Goal: Task Accomplishment & Management: Use online tool/utility

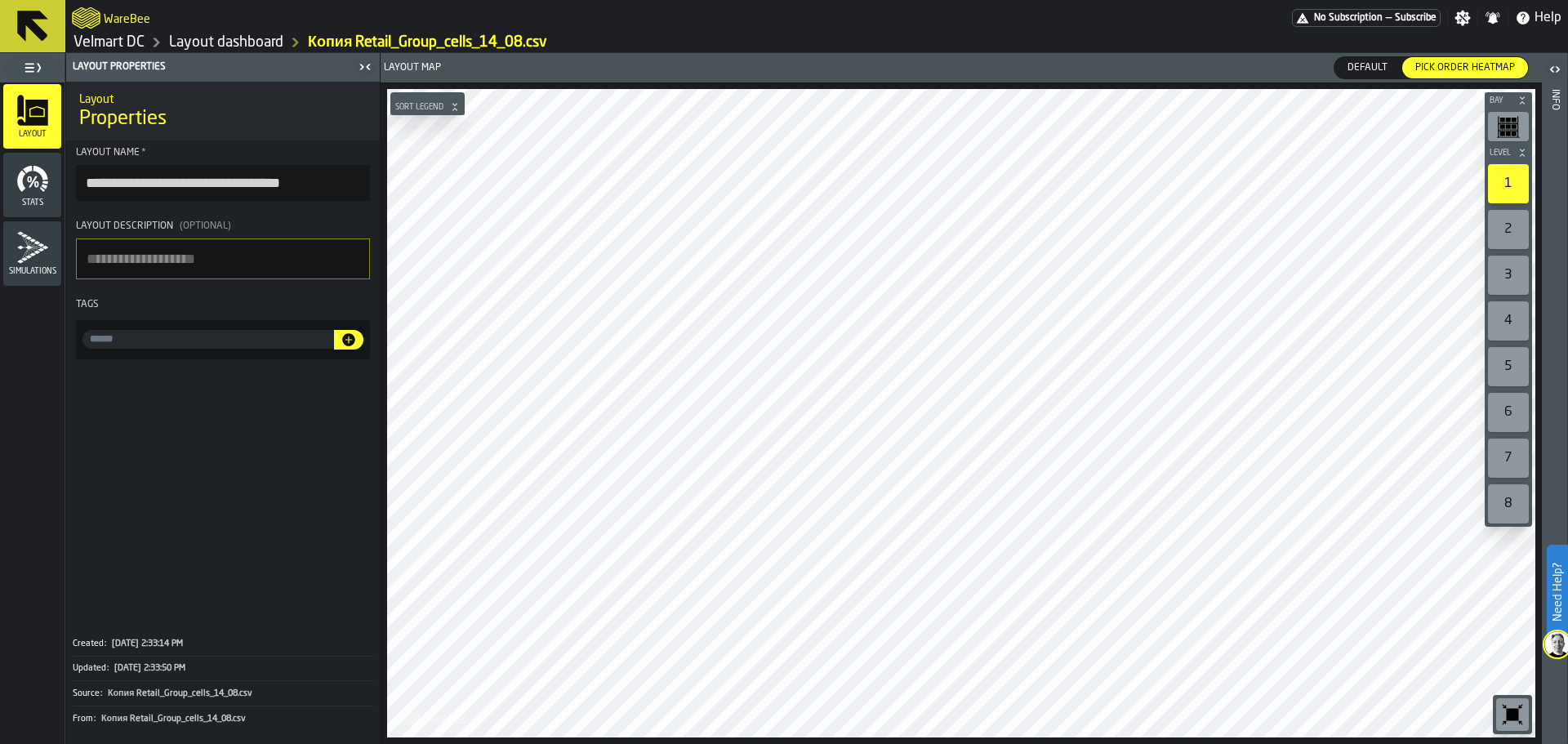
click at [234, 44] on link "Layout dashboard" at bounding box center [226, 42] width 114 height 18
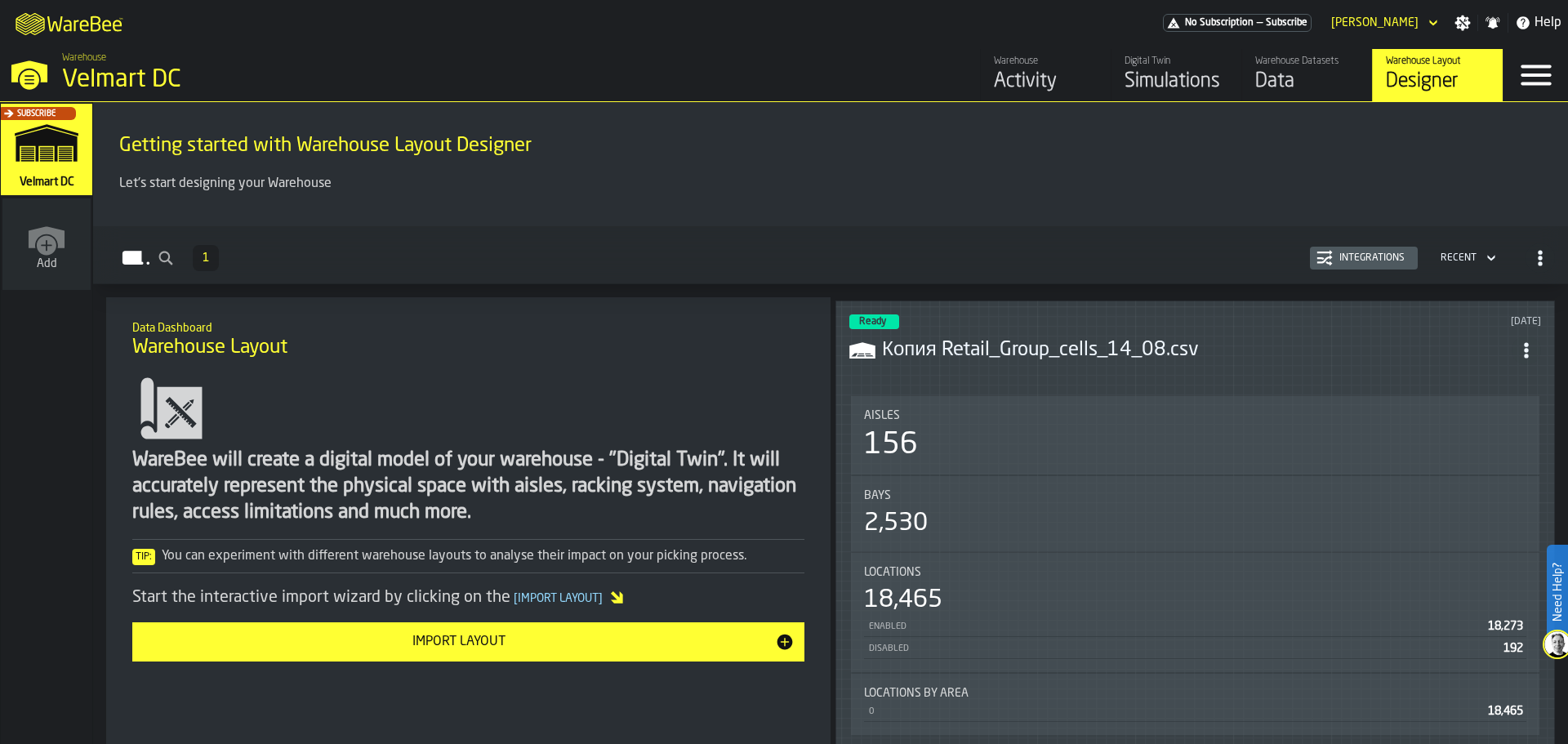
click at [1410, 81] on div "Designer" at bounding box center [1438, 81] width 104 height 26
click at [388, 645] on div "Import Layout" at bounding box center [458, 642] width 633 height 19
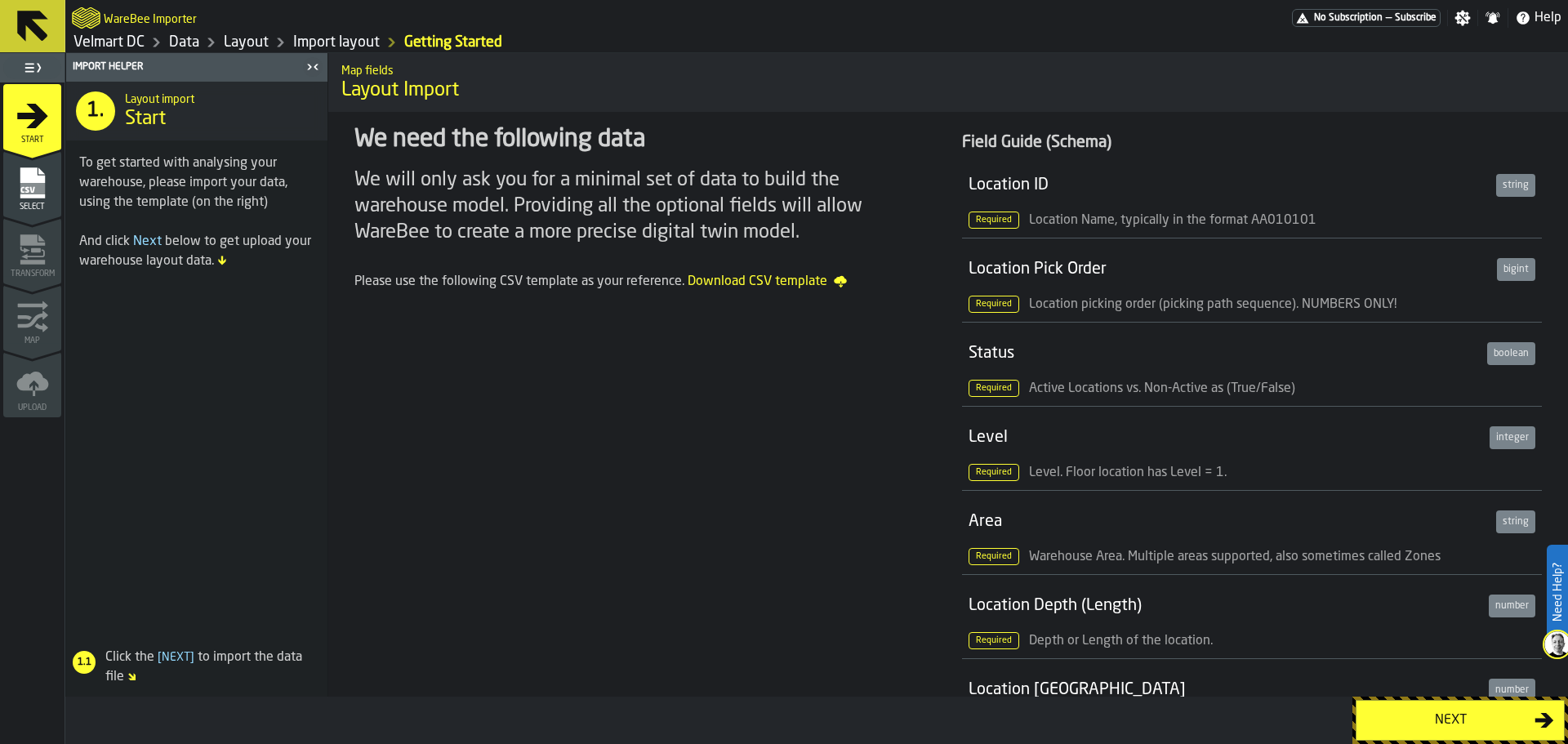
click at [35, 205] on span "Select" at bounding box center [32, 206] width 58 height 9
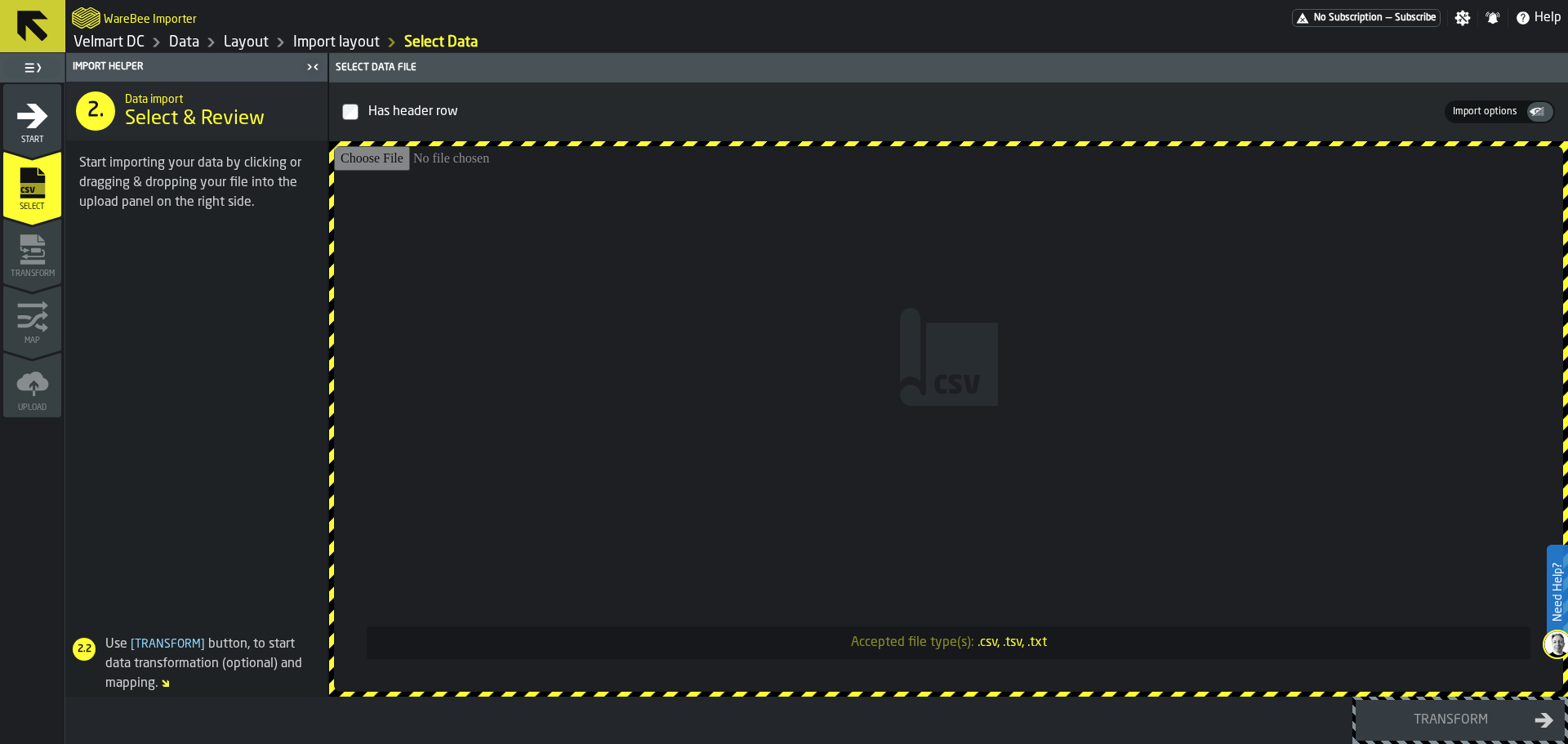
click at [23, 271] on span "Transform" at bounding box center [32, 273] width 58 height 9
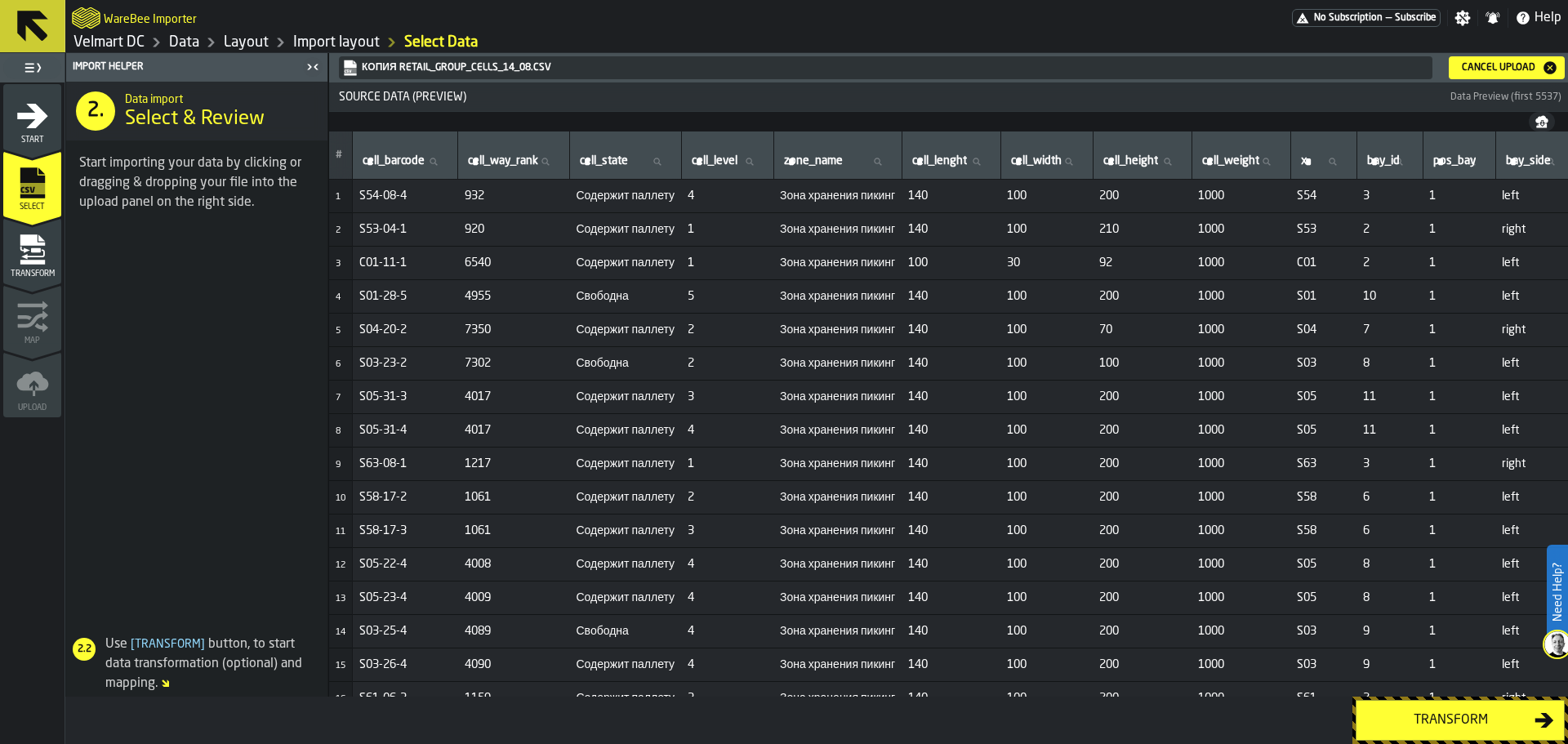
click at [1389, 710] on div "Transform" at bounding box center [1450, 720] width 169 height 19
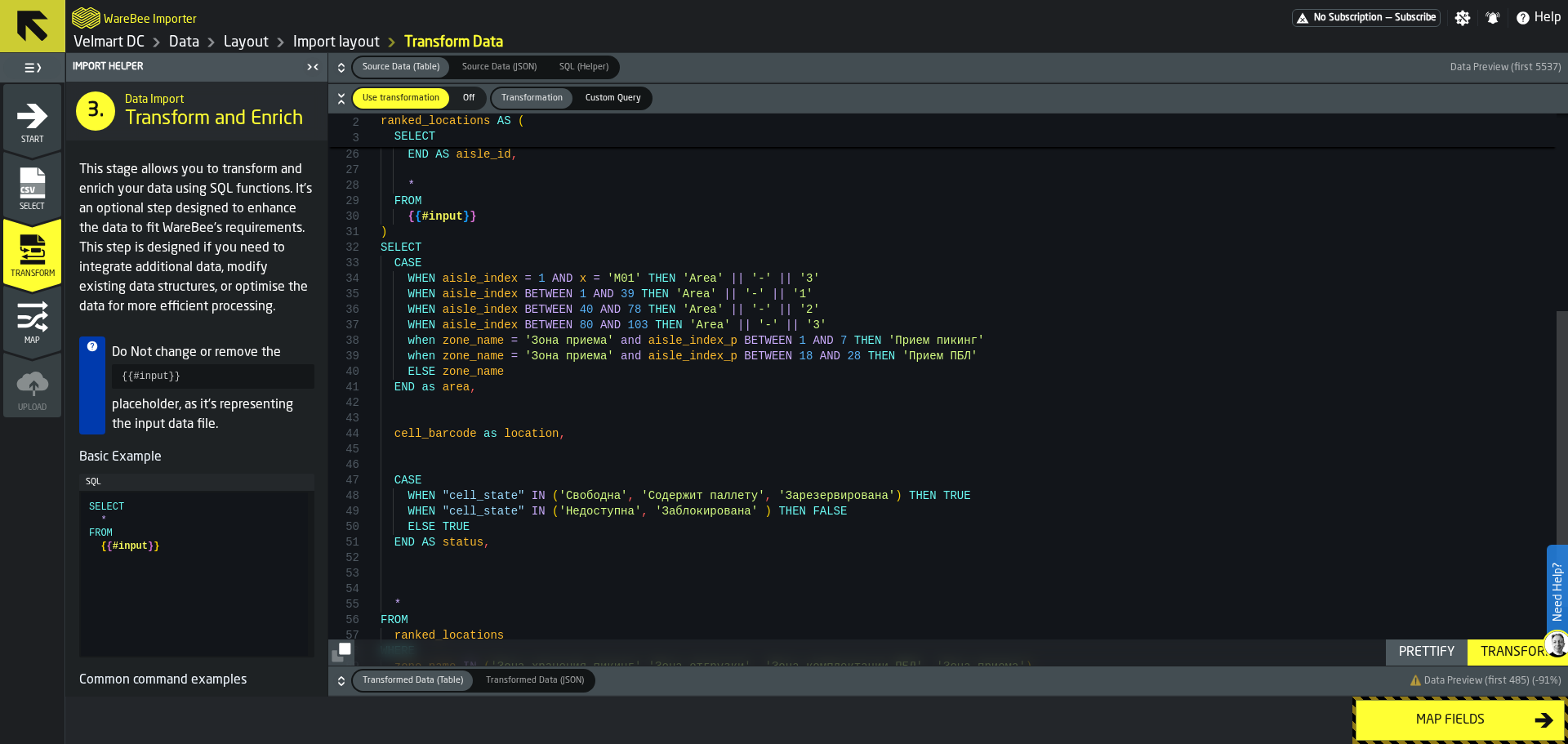
click at [470, 296] on div "WHEN x = 'C02' then 'S02' WHEN x = 'C03' then 'S03' ELSE x END AS aisle_id , * …" at bounding box center [974, 261] width 1187 height 1030
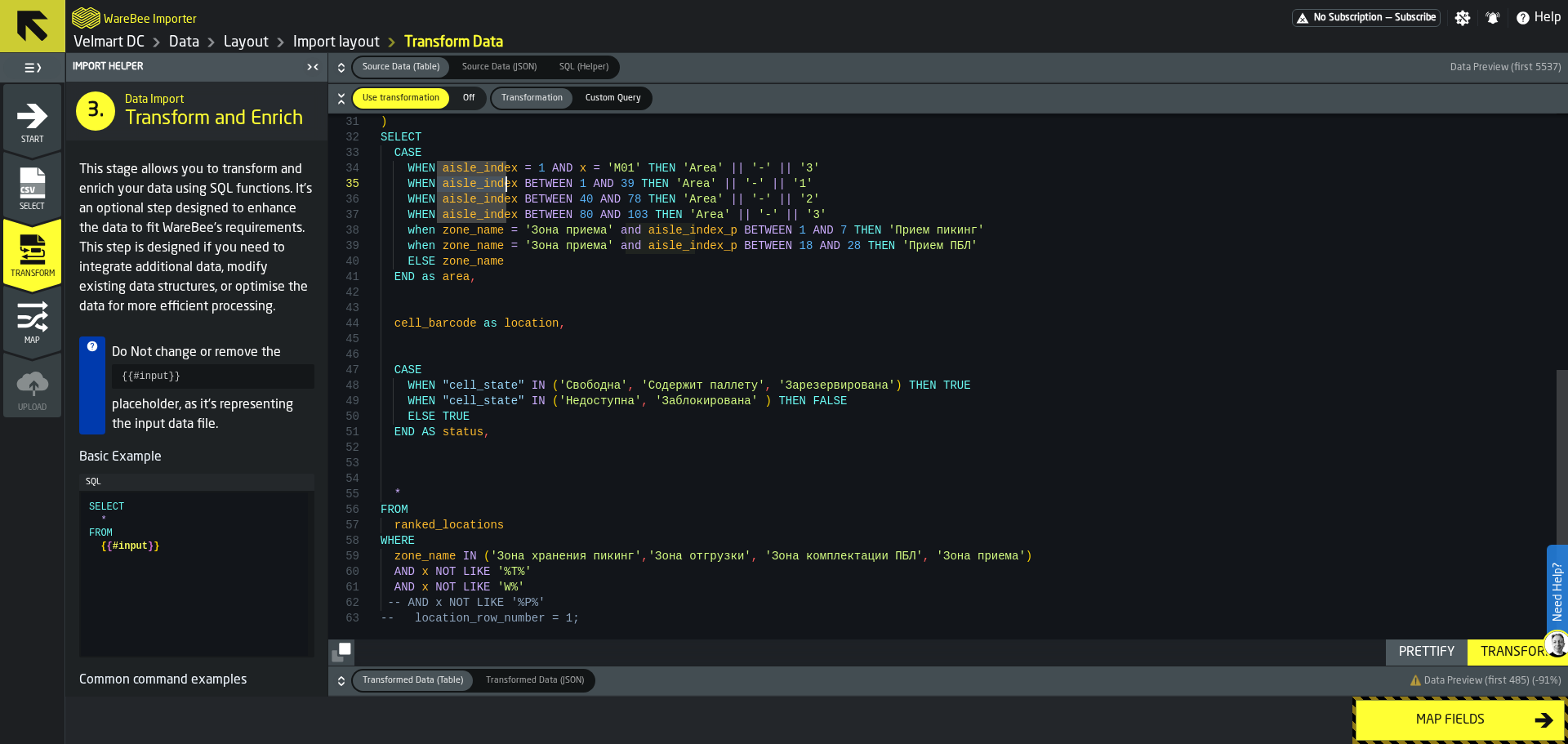
click at [507, 573] on div "{ { #input } } ) SELECT CASE WHEN aisle_index = 1 AND x = 'M01' THEN 'Area' || …" at bounding box center [974, 151] width 1187 height 1030
click at [501, 576] on div "{ { #input } } ) SELECT CASE WHEN aisle_index = 1 AND x = 'M01' THEN 'Area' || …" at bounding box center [974, 151] width 1187 height 1030
drag, startPoint x: 516, startPoint y: 588, endPoint x: 356, endPoint y: 576, distance: 160.4
click at [381, 576] on div "{ { #input } } ) SELECT CASE WHEN aisle_index = 1 AND x = 'M01' THEN 'Area' || …" at bounding box center [974, 151] width 1187 height 1030
drag, startPoint x: 537, startPoint y: 604, endPoint x: 385, endPoint y: 606, distance: 152.0
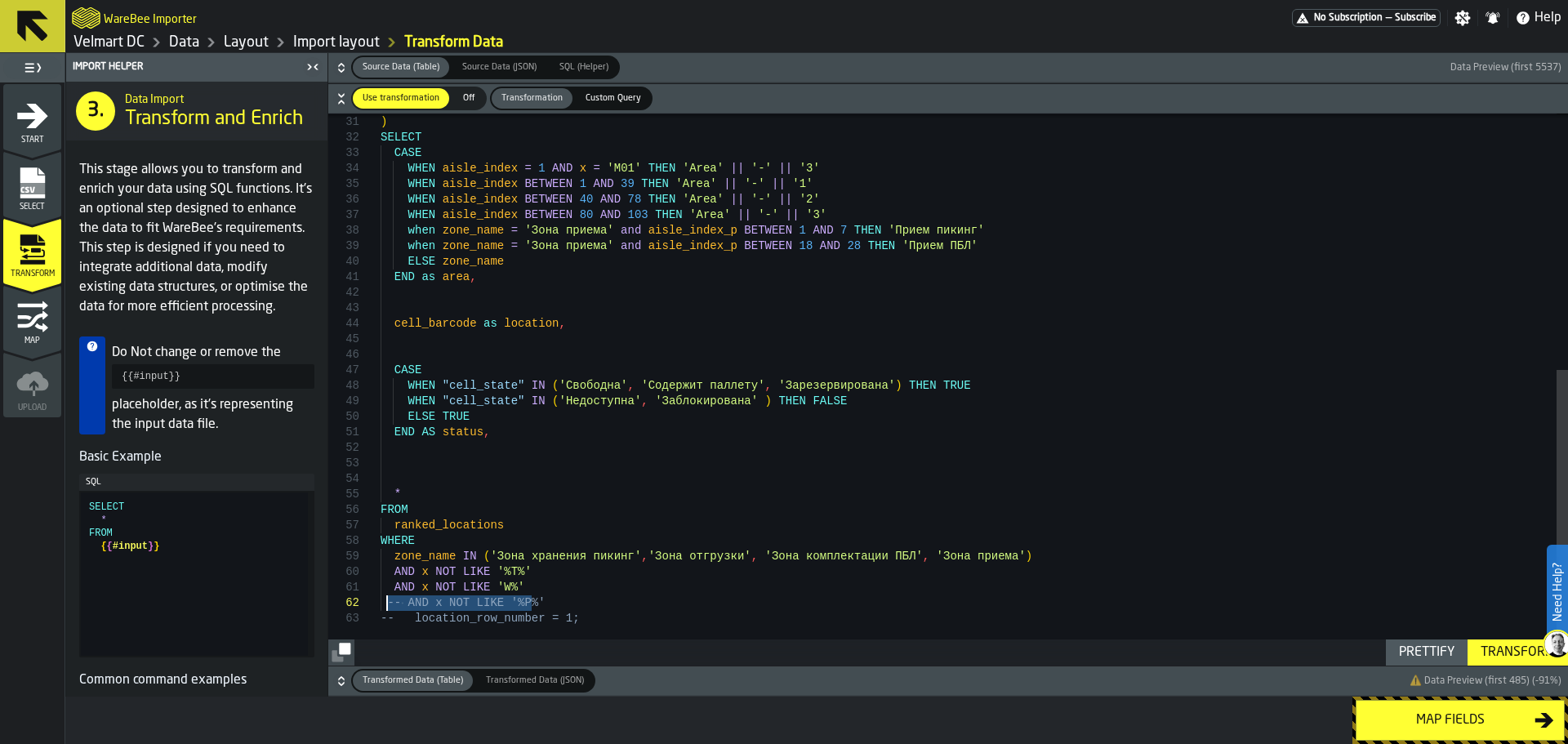
click at [385, 606] on div "{ { #input } } ) SELECT CASE WHEN aisle_index = 1 AND x = 'M01' THEN 'Area' || …" at bounding box center [974, 151] width 1187 height 1030
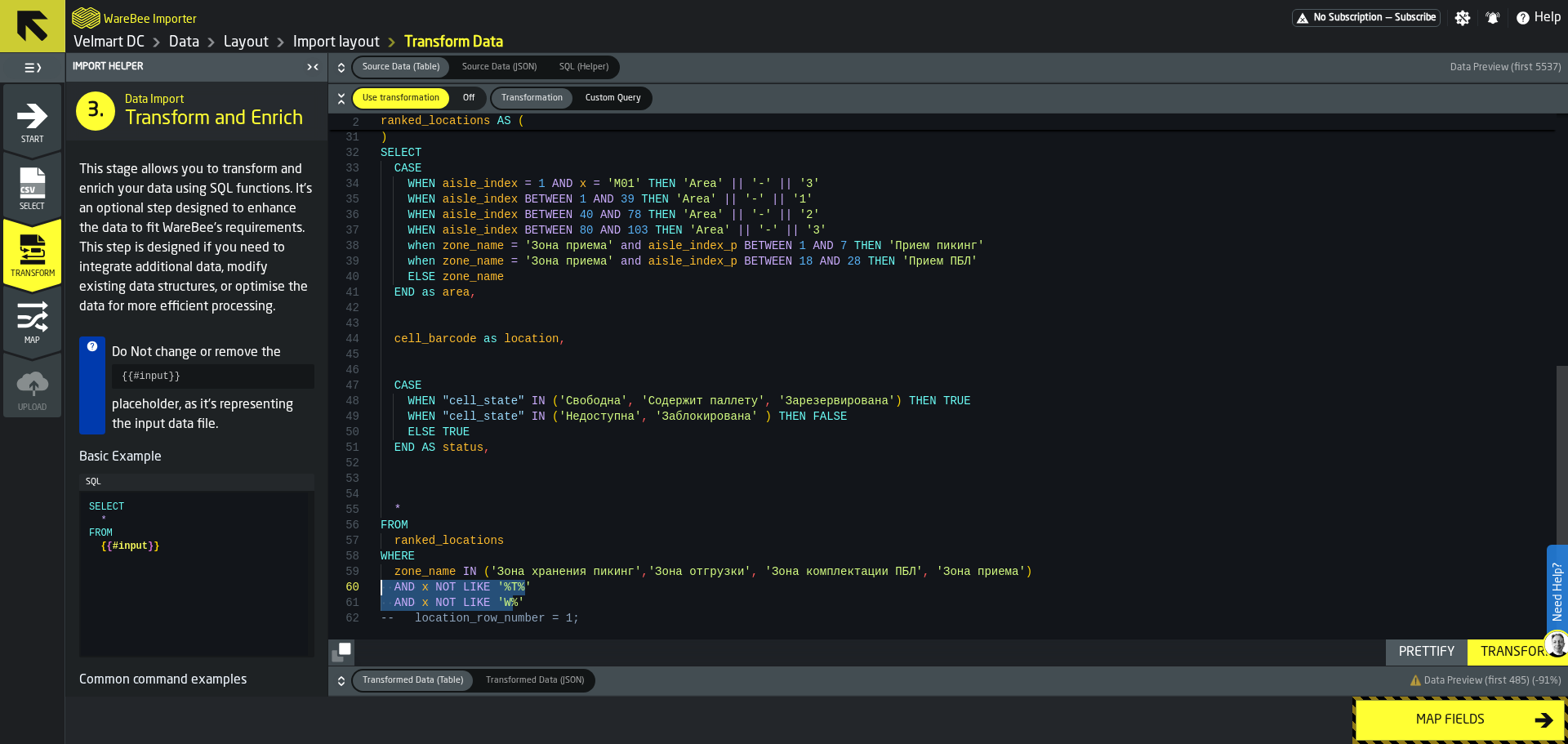
drag, startPoint x: 524, startPoint y: 601, endPoint x: 366, endPoint y: 590, distance: 158.4
click at [381, 590] on div "{ { #input } } ) SELECT CASE WHEN aisle_index = 1 AND x = 'M01' THEN 'Area' || …" at bounding box center [974, 158] width 1187 height 1014
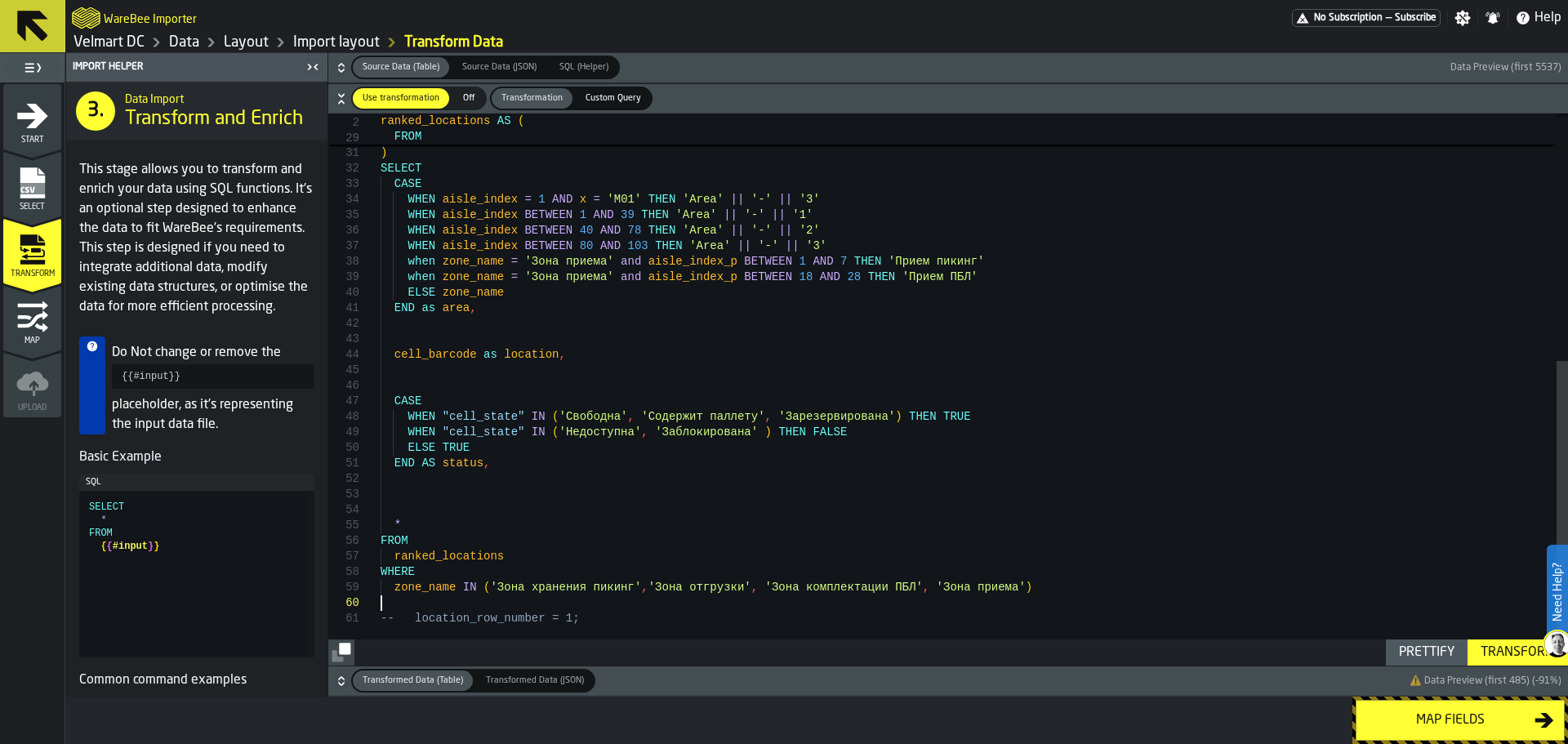
click at [973, 590] on div "{ { #input } } ) SELECT CASE WHEN aisle_index = 1 AND x = 'M01' THEN 'Area' || …" at bounding box center [974, 166] width 1187 height 999
click at [989, 586] on div "{ { #input } } ) SELECT CASE WHEN aisle_index = 1 AND x = 'M01' THEN 'Area' || …" at bounding box center [974, 166] width 1187 height 999
click at [1141, 585] on div "{ { #input } } ) SELECT CASE WHEN aisle_index = 1 AND x = 'M01' THEN 'Area' || …" at bounding box center [974, 166] width 1187 height 999
drag, startPoint x: 1166, startPoint y: 591, endPoint x: 1169, endPoint y: 600, distance: 9.5
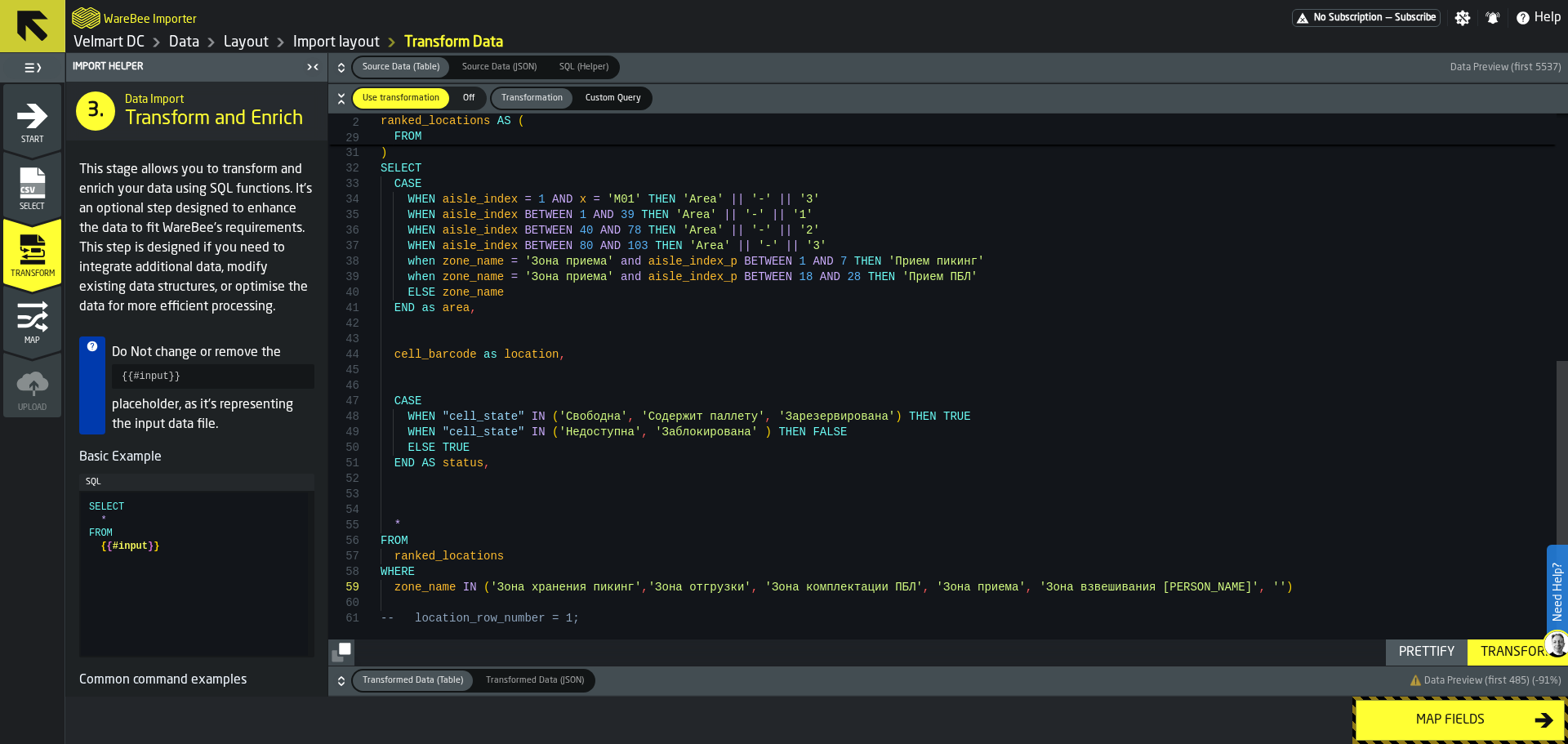
click at [1166, 591] on div "{ { #input } } ) SELECT CASE WHEN aisle_index = 1 AND x = 'M01' THEN 'Area' || …" at bounding box center [974, 166] width 1187 height 999
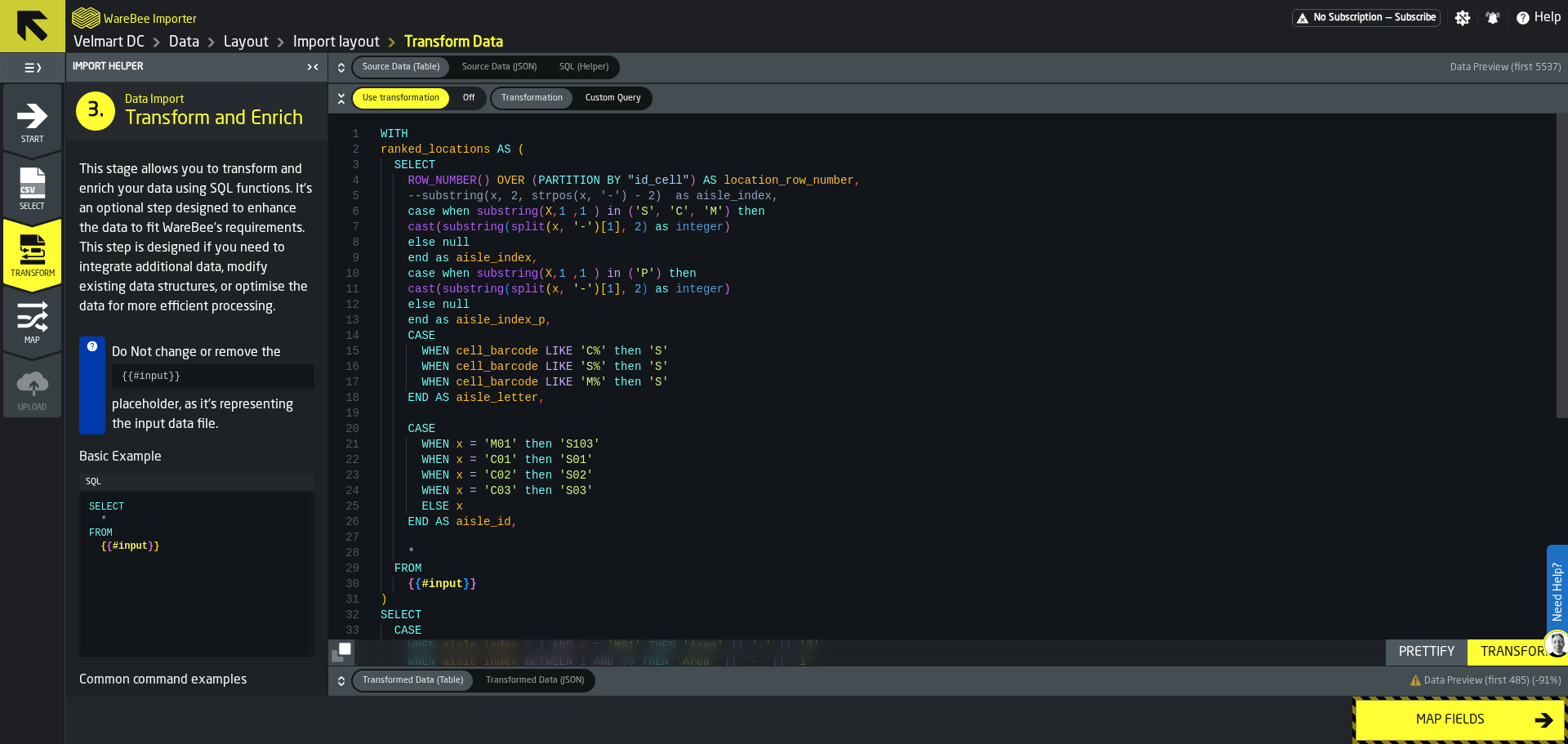
click at [476, 258] on div "{ { #input } } ) SELECT CASE WHEN aisle_index = 1 AND x = 'M01' THEN 'Area' || …" at bounding box center [974, 612] width 1187 height 999
click at [695, 209] on div "{ { #input } } ) SELECT CASE WHEN aisle_index = 1 AND x = 'M01' THEN 'Area' || …" at bounding box center [974, 612] width 1187 height 999
click at [669, 242] on div "{ { #input } } ) SELECT CASE WHEN aisle_index = 1 AND x = 'M01' THEN 'Area' || …" at bounding box center [974, 612] width 1187 height 999
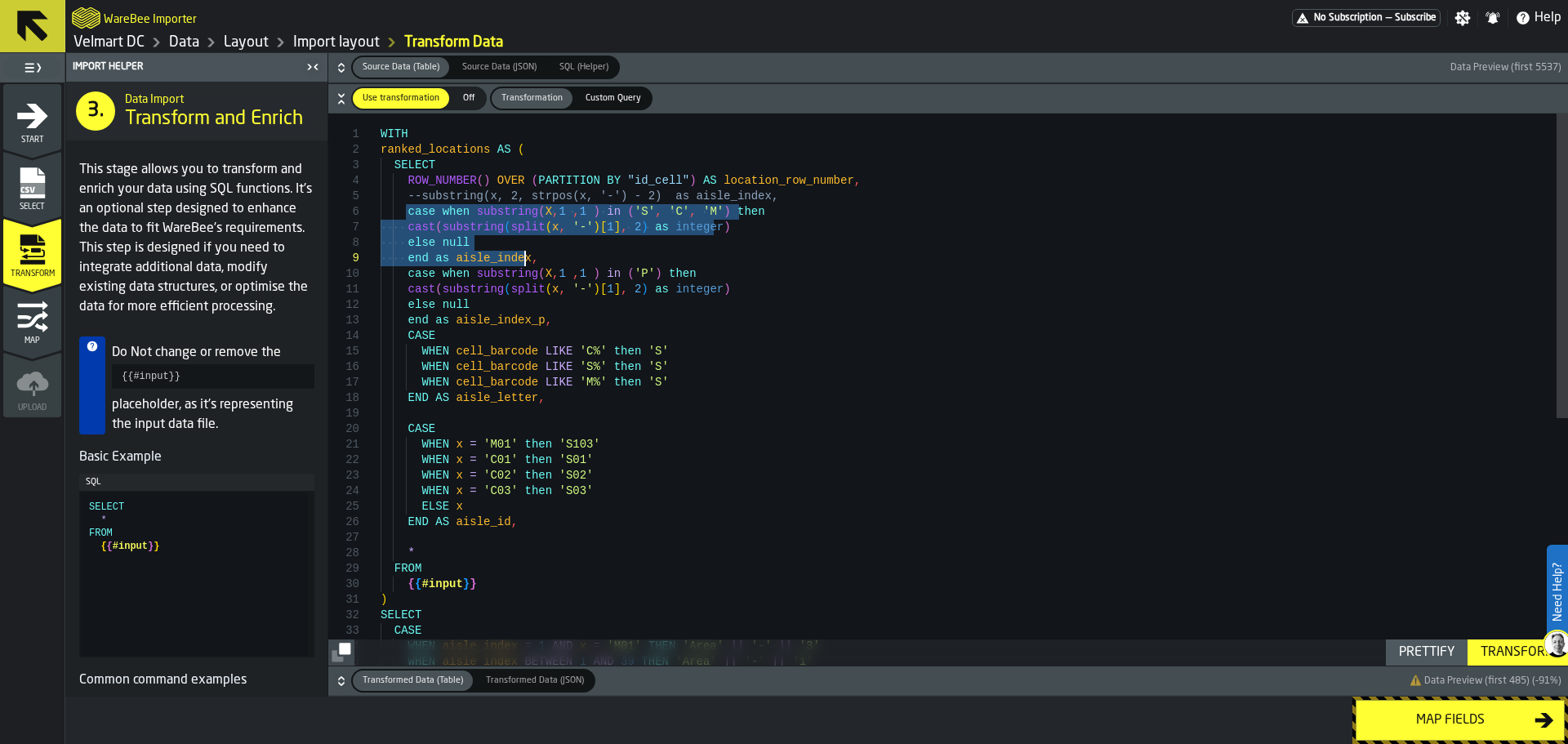
drag, startPoint x: 406, startPoint y: 211, endPoint x: 526, endPoint y: 254, distance: 127.5
click at [526, 254] on div "{ { #input } } ) SELECT CASE WHEN aisle_index = 1 AND x = 'M01' THEN 'Area' || …" at bounding box center [974, 612] width 1187 height 999
click at [482, 259] on div "{ { #input } } ) SELECT CASE WHEN aisle_index = 1 AND x = 'M01' THEN 'Area' || …" at bounding box center [974, 612] width 1187 height 999
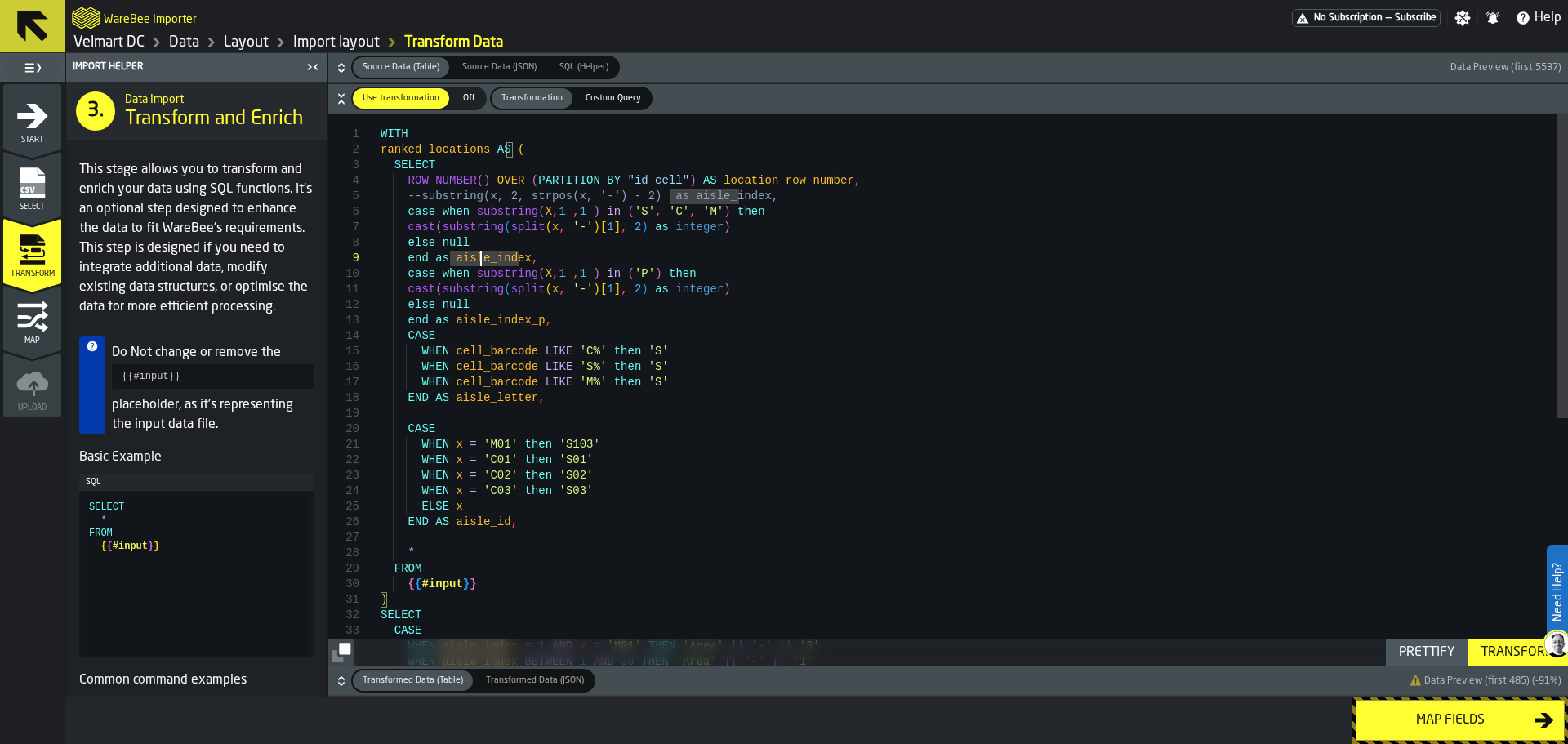
click at [493, 263] on div "{ { #input } } ) SELECT CASE WHEN aisle_index = 1 AND x = 'M01' THEN 'Area' || …" at bounding box center [974, 612] width 1187 height 999
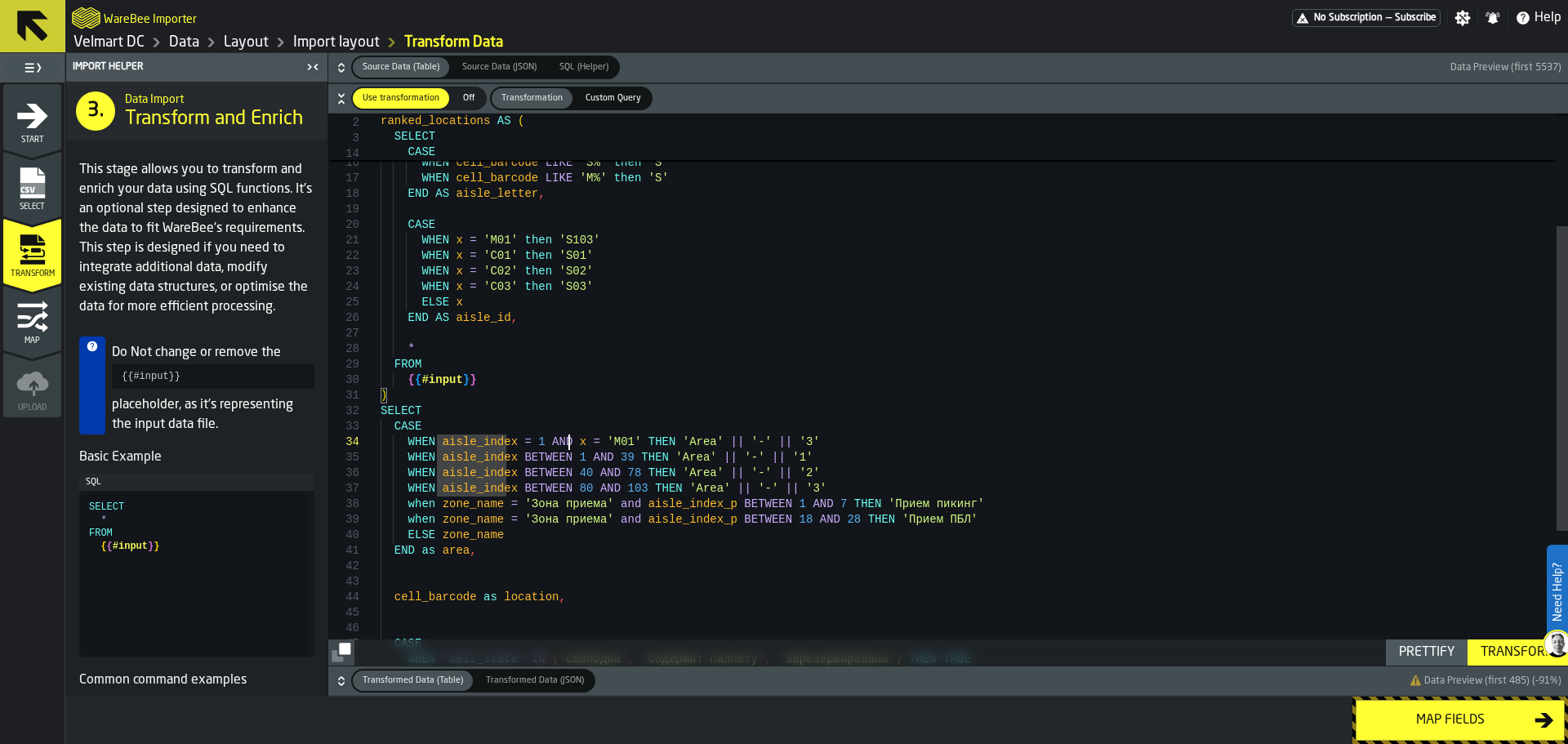
click at [571, 443] on div "{ { #input } } ) SELECT CASE WHEN aisle_index = 1 AND x = 'M01' THEN 'Area' || …" at bounding box center [974, 408] width 1187 height 999
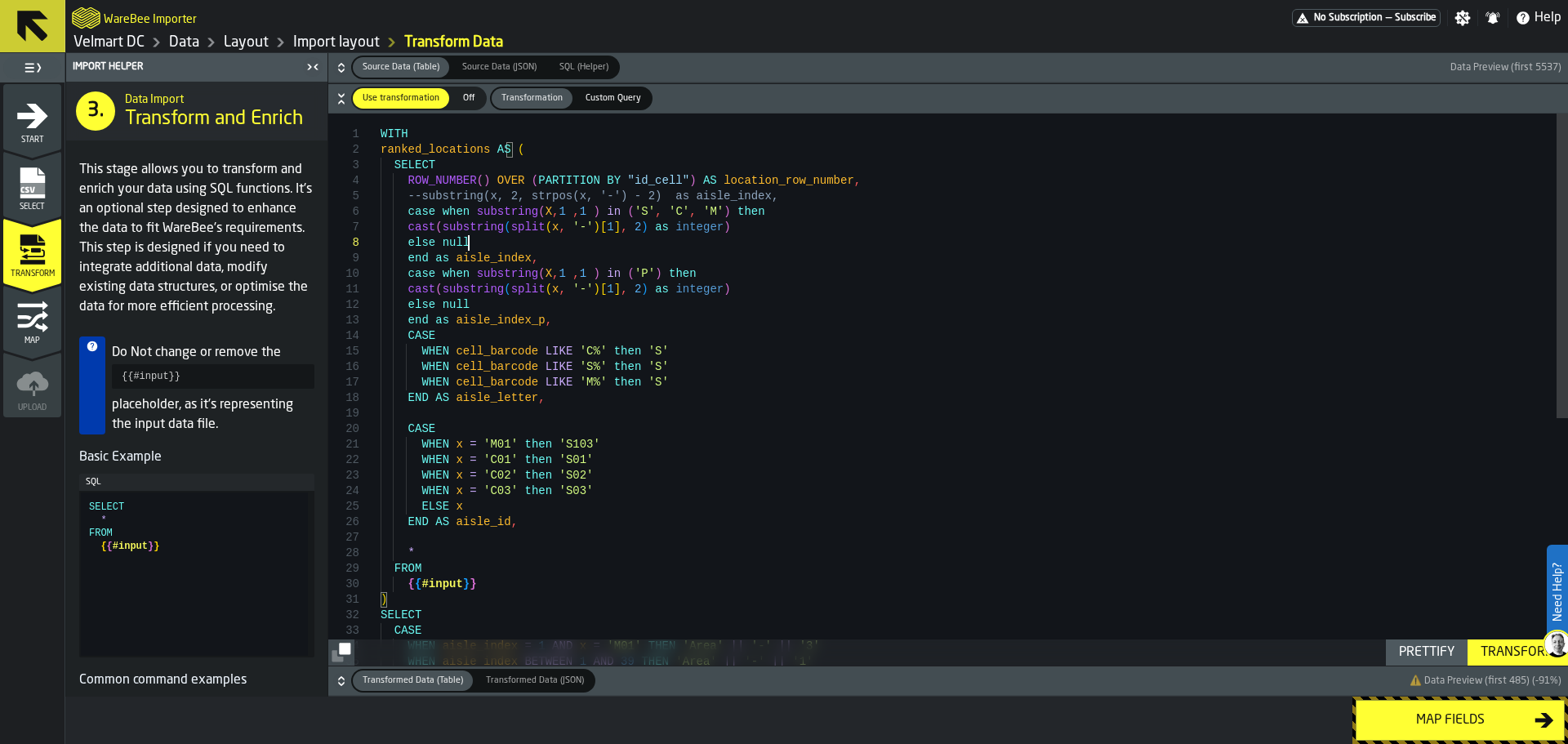
click at [701, 241] on div "{ { #input } } ) SELECT CASE WHEN aisle_index = 1 AND x = 'M01' THEN 'Area' || …" at bounding box center [974, 612] width 1187 height 999
click at [735, 227] on div "{ { #input } } ) SELECT CASE WHEN aisle_index = 1 AND x = 'M01' THEN 'Area' || …" at bounding box center [974, 612] width 1187 height 999
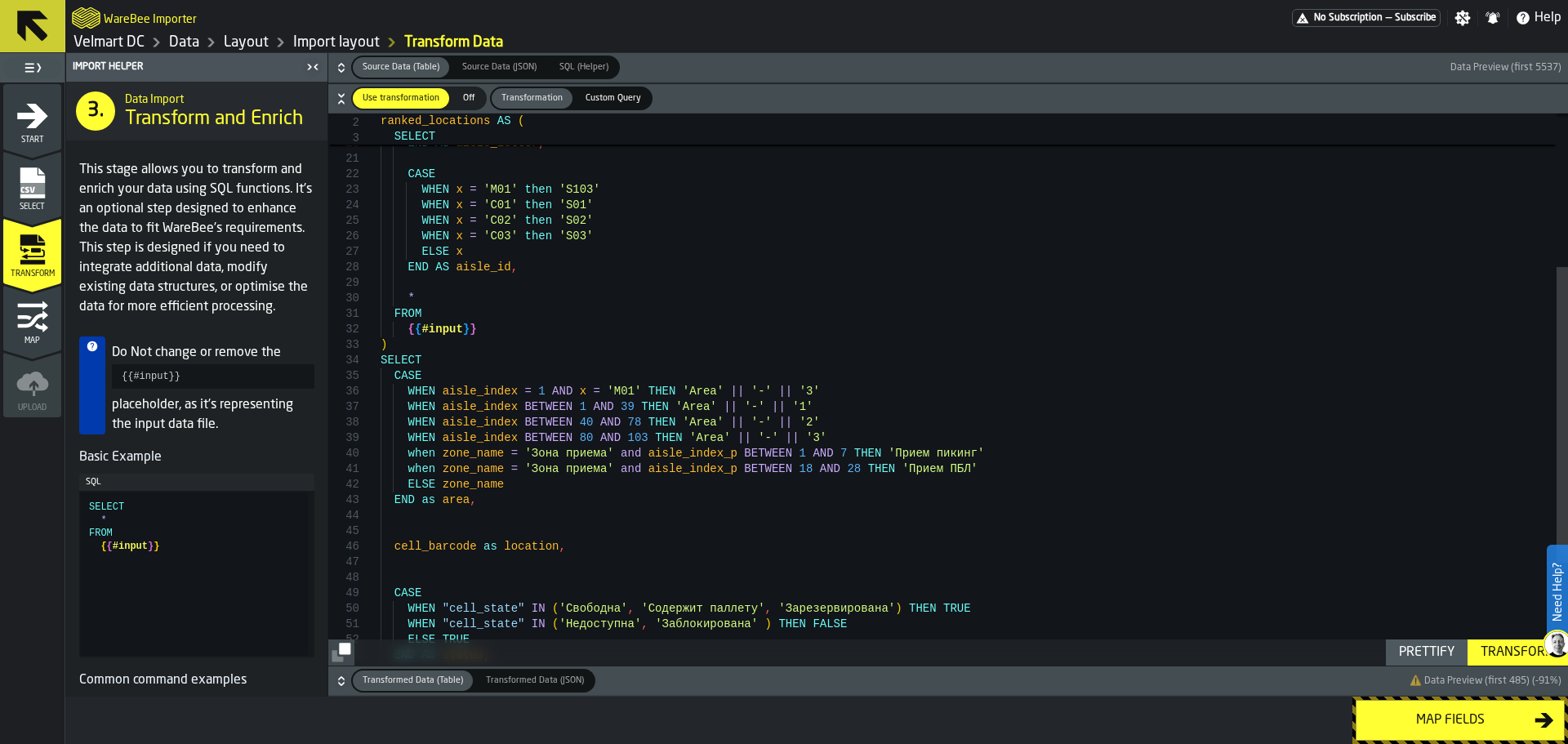
type textarea "**********"
click at [1502, 659] on div "Transform" at bounding box center [1518, 652] width 87 height 19
click at [1497, 720] on div "Map fields" at bounding box center [1450, 720] width 169 height 19
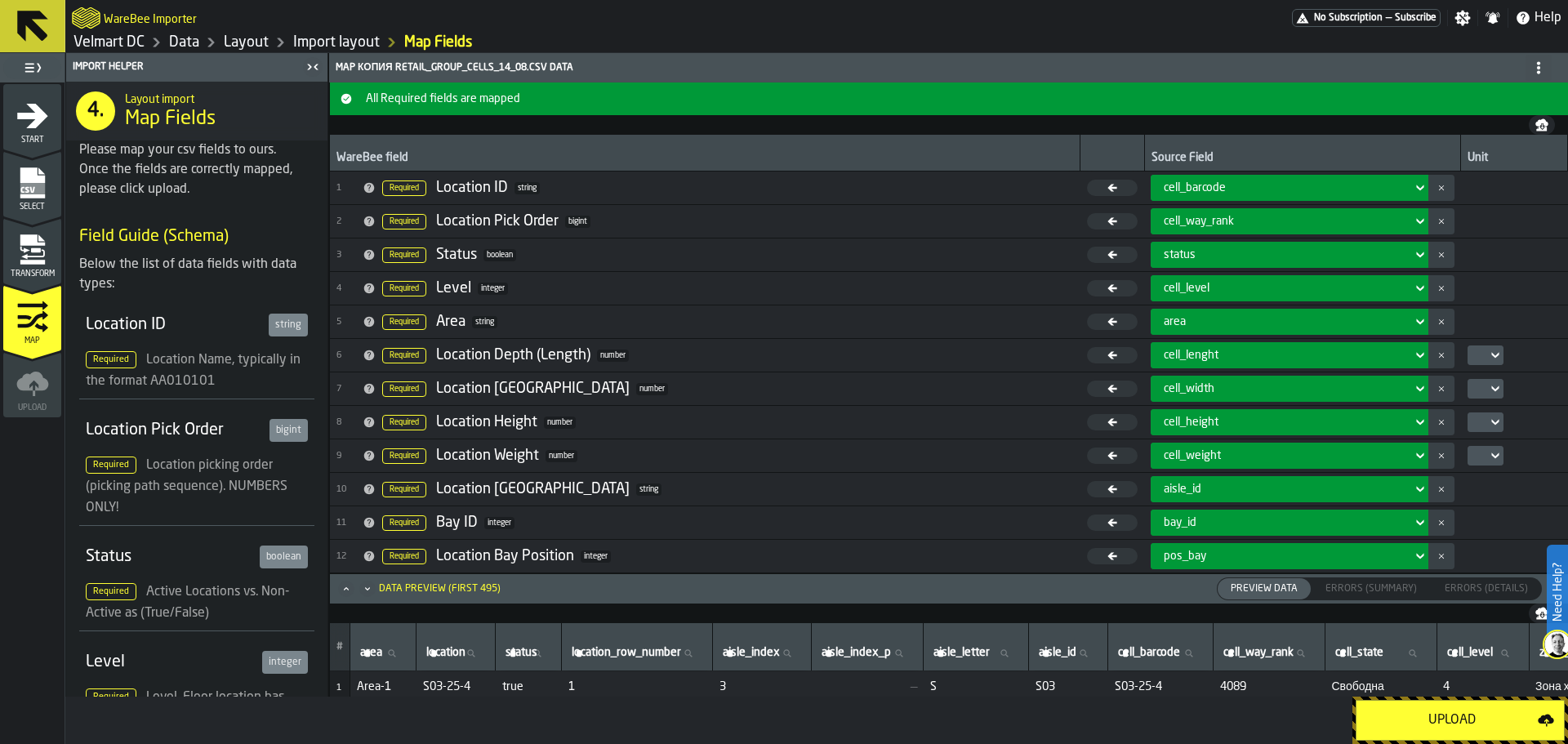
scroll to position [0, 0]
click at [344, 594] on icon "Maximize" at bounding box center [345, 588] width 16 height 16
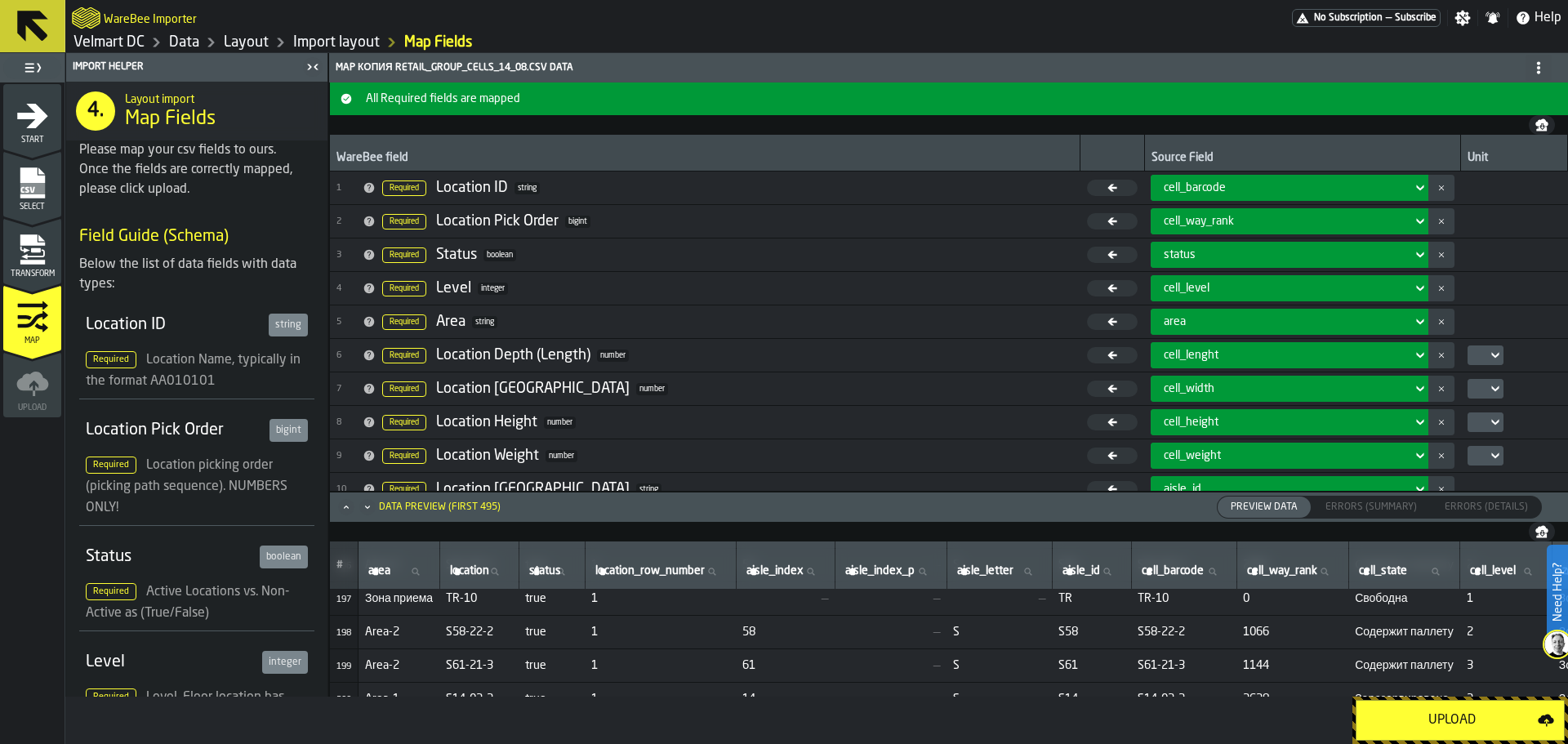
scroll to position [6532, 0]
click at [47, 263] on icon "menu Transform" at bounding box center [32, 250] width 33 height 33
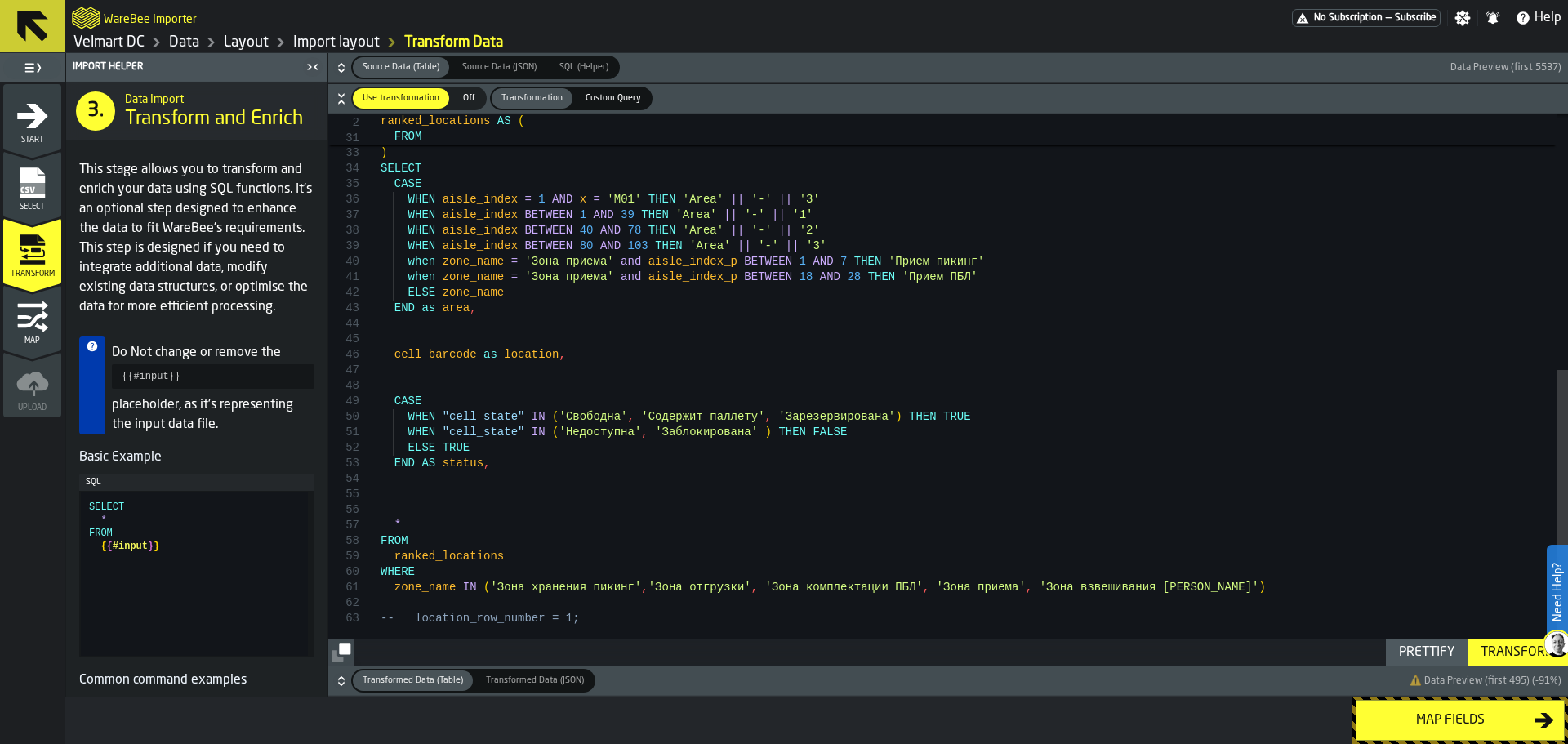
click at [398, 606] on div "* FROM { { #input } } ) SELECT CASE WHEN aisle_index = 1 AND x = 'M01' THEN 'Ar…" at bounding box center [974, 151] width 1187 height 1030
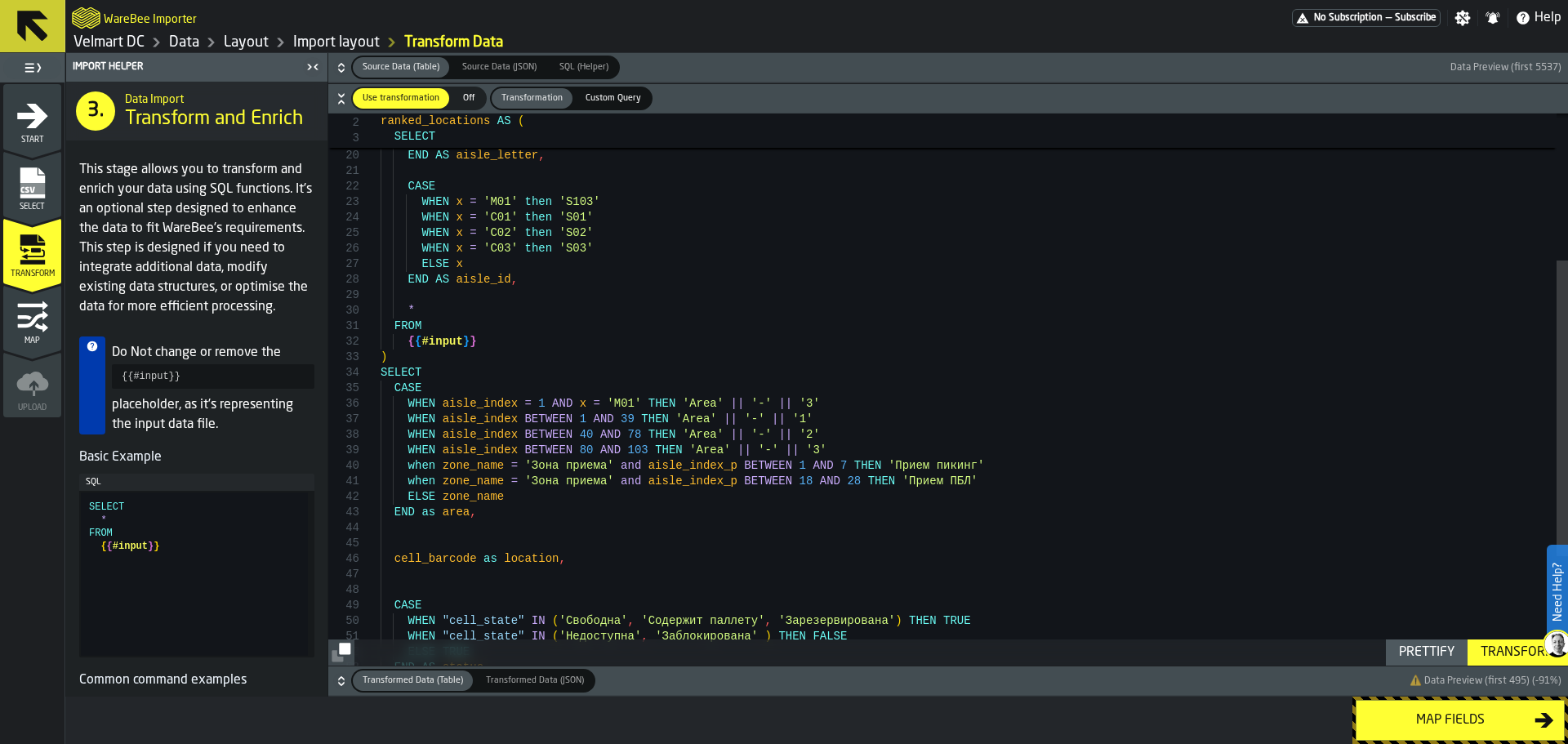
click at [934, 488] on div "* FROM { { #input } } ) SELECT CASE WHEN aisle_index = 1 AND x = 'M01' THEN 'Ar…" at bounding box center [974, 355] width 1187 height 1030
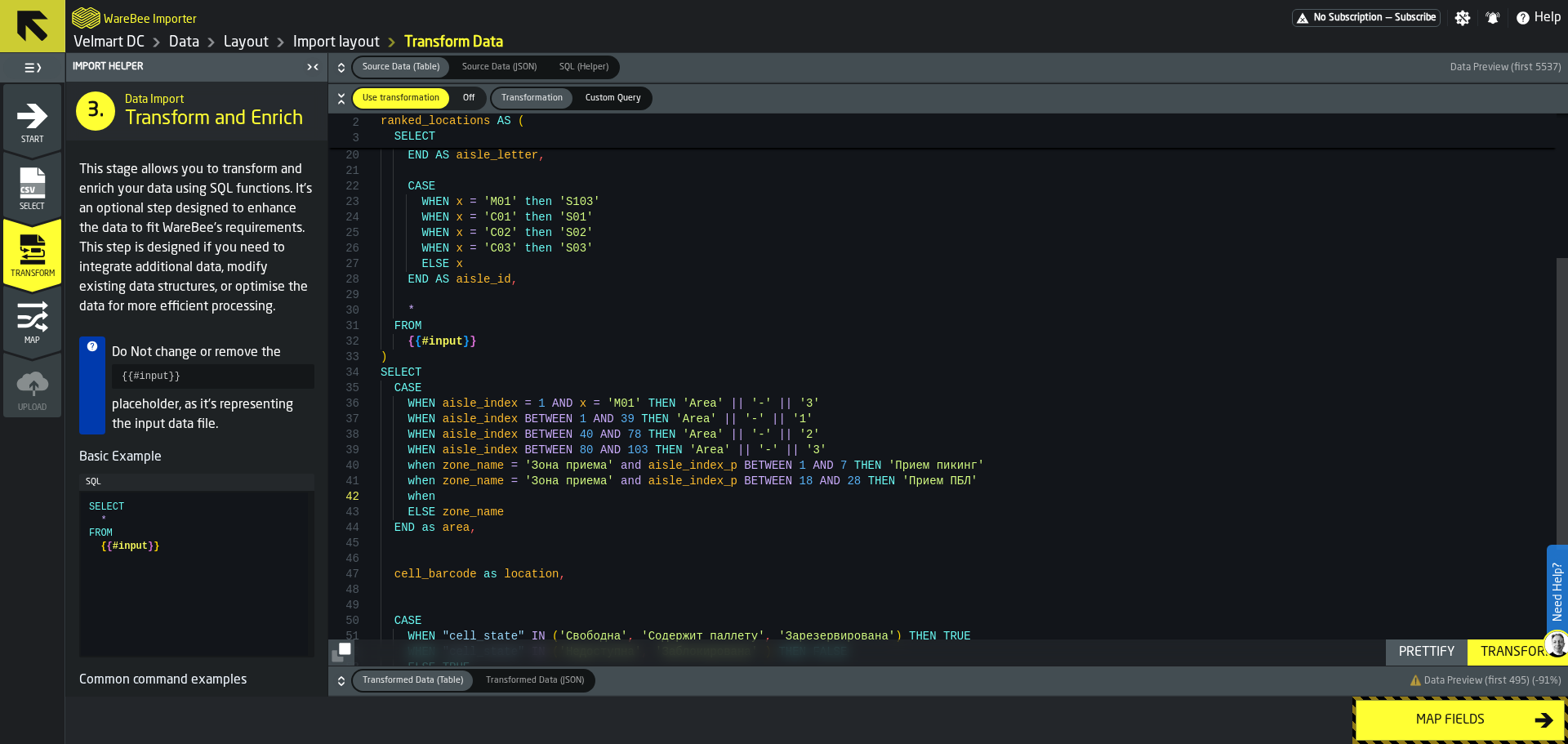
click at [660, 477] on div "* FROM { { #input } } ) SELECT CASE WHEN aisle_index = 1 AND x = 'M01' THEN 'Ar…" at bounding box center [974, 362] width 1187 height 1045
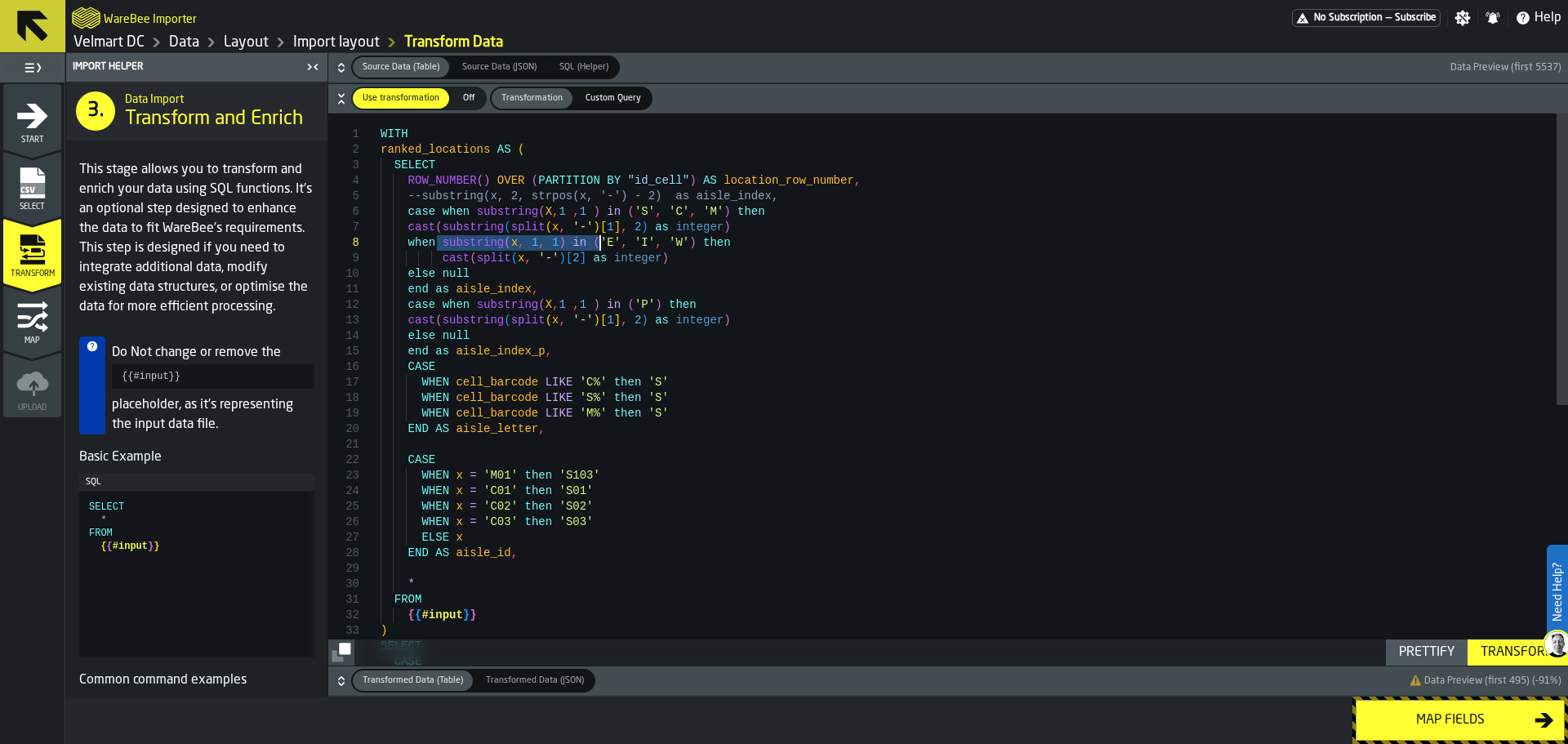
drag, startPoint x: 439, startPoint y: 243, endPoint x: 599, endPoint y: 245, distance: 160.0
click at [599, 245] on div "* FROM { { #input } } ) SELECT CASE END AS aisle_id , WHEN x = 'C02' then 'S02'…" at bounding box center [974, 636] width 1187 height 1045
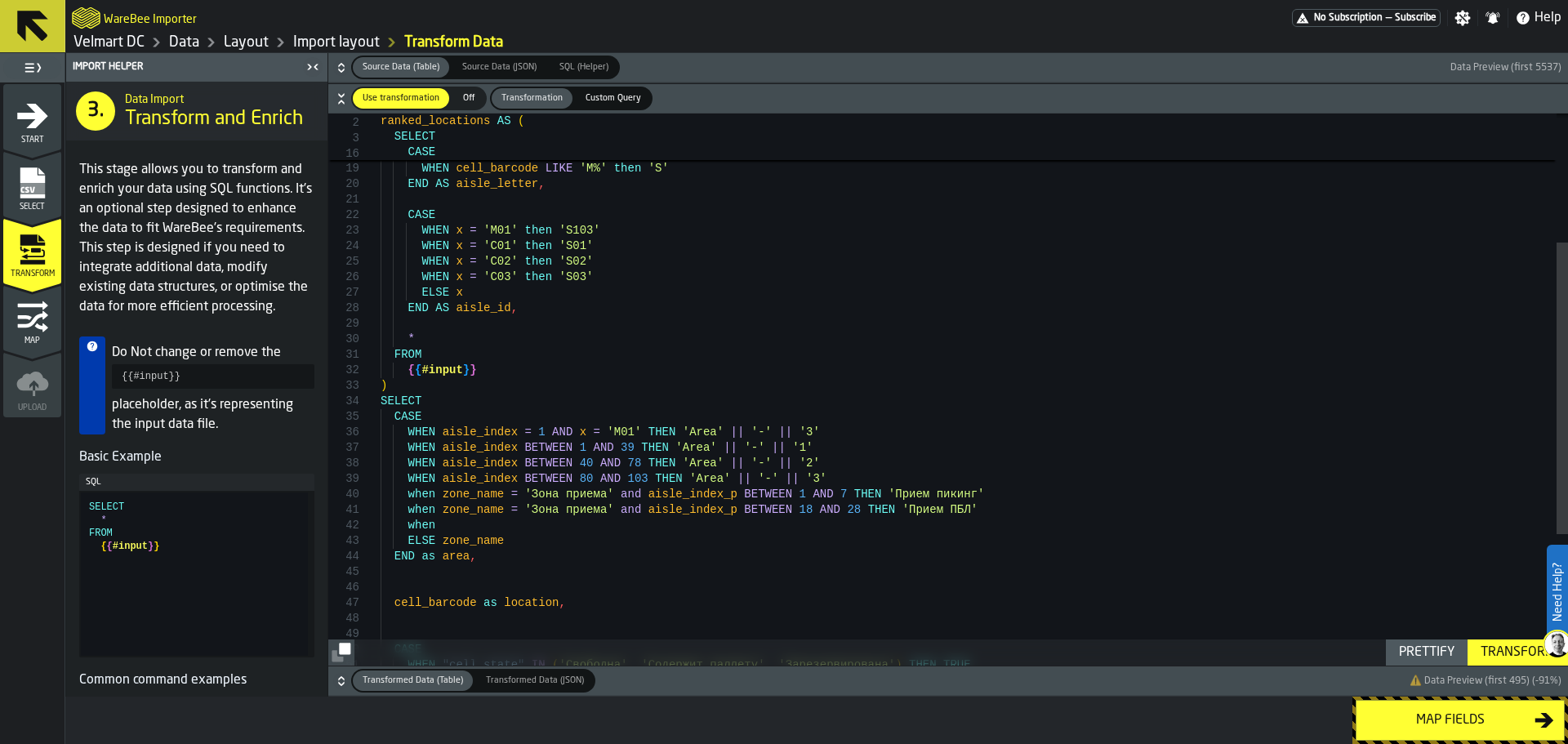
click at [459, 526] on div "* FROM { { #input } } ) SELECT CASE END AS aisle_id , WHEN x = 'C02' then 'S02'…" at bounding box center [974, 391] width 1187 height 1045
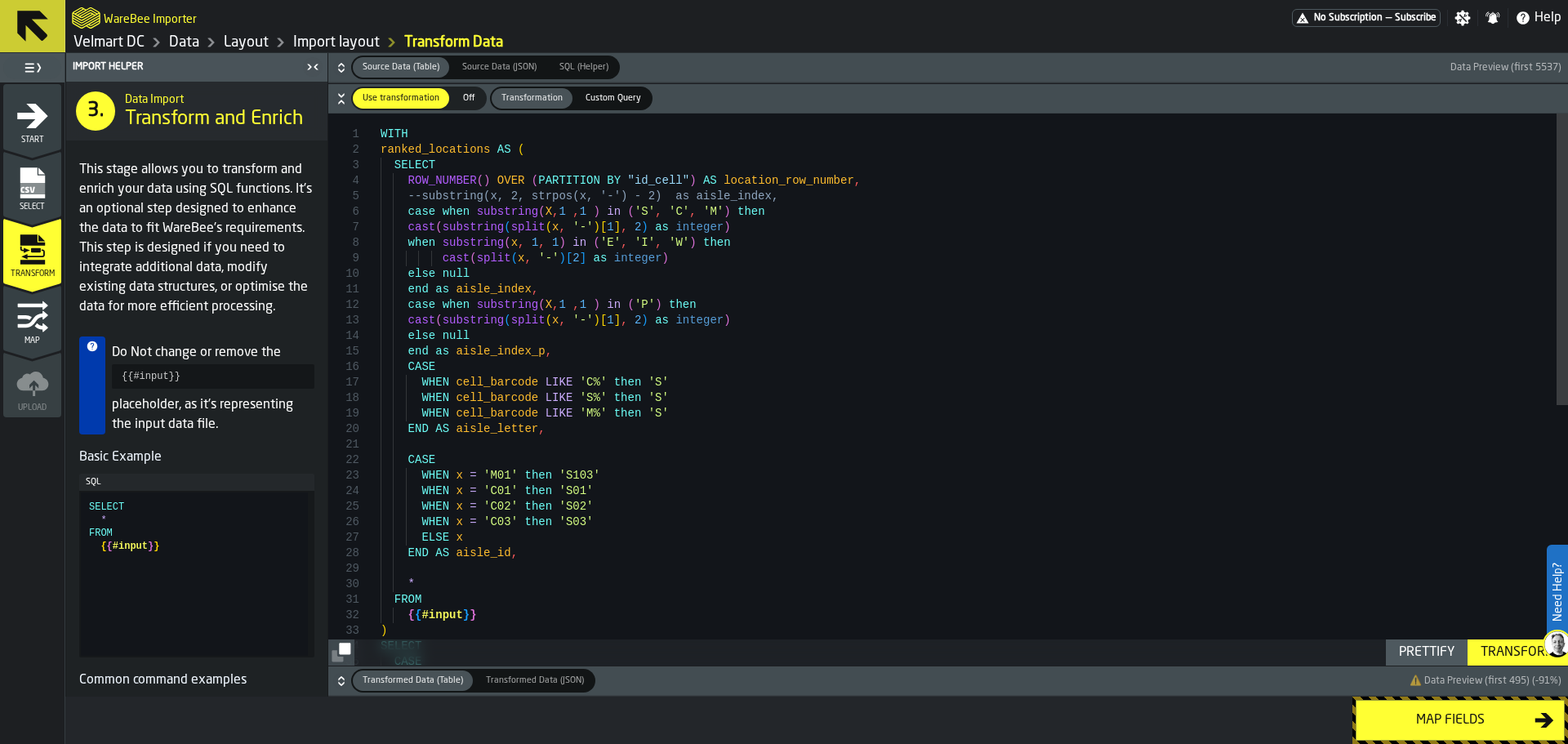
click at [469, 290] on div "* FROM { { #input } } ) SELECT CASE END AS aisle_id , WHEN x = 'C02' then 'S02'…" at bounding box center [974, 636] width 1187 height 1045
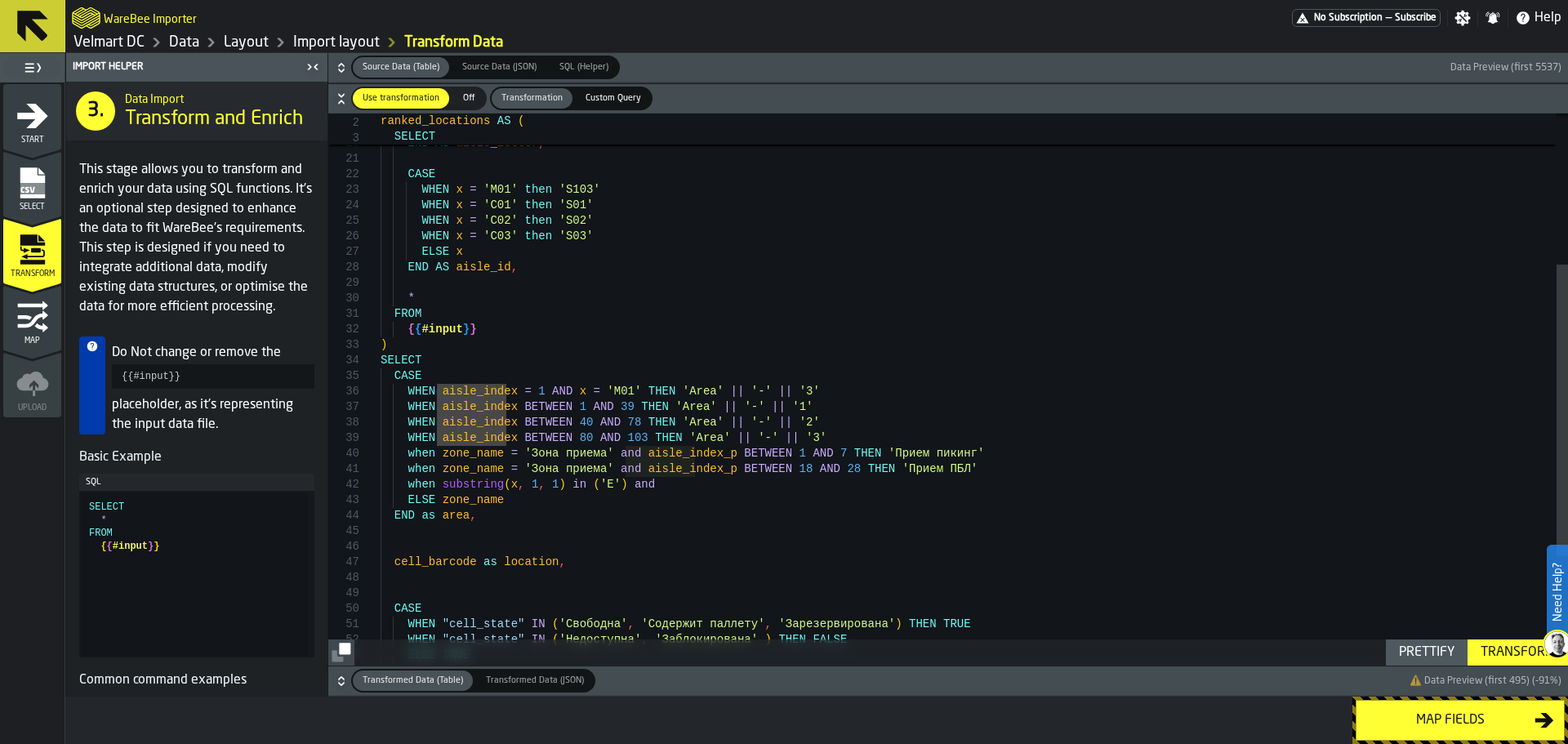
click at [642, 478] on div "* FROM { { #input } } ) SELECT CASE END AS aisle_id , WHEN x = 'C02' then 'S02'…" at bounding box center [974, 351] width 1187 height 1045
drag, startPoint x: 511, startPoint y: 408, endPoint x: 617, endPoint y: 406, distance: 106.0
click at [617, 406] on div "* FROM { { #input } } ) SELECT CASE END AS aisle_id , WHEN x = 'C02' then 'S02'…" at bounding box center [974, 351] width 1187 height 1045
click at [734, 484] on div "* FROM { { #input } } ) SELECT CASE END AS aisle_id , WHEN x = 'C02' then 'S02'…" at bounding box center [974, 351] width 1187 height 1045
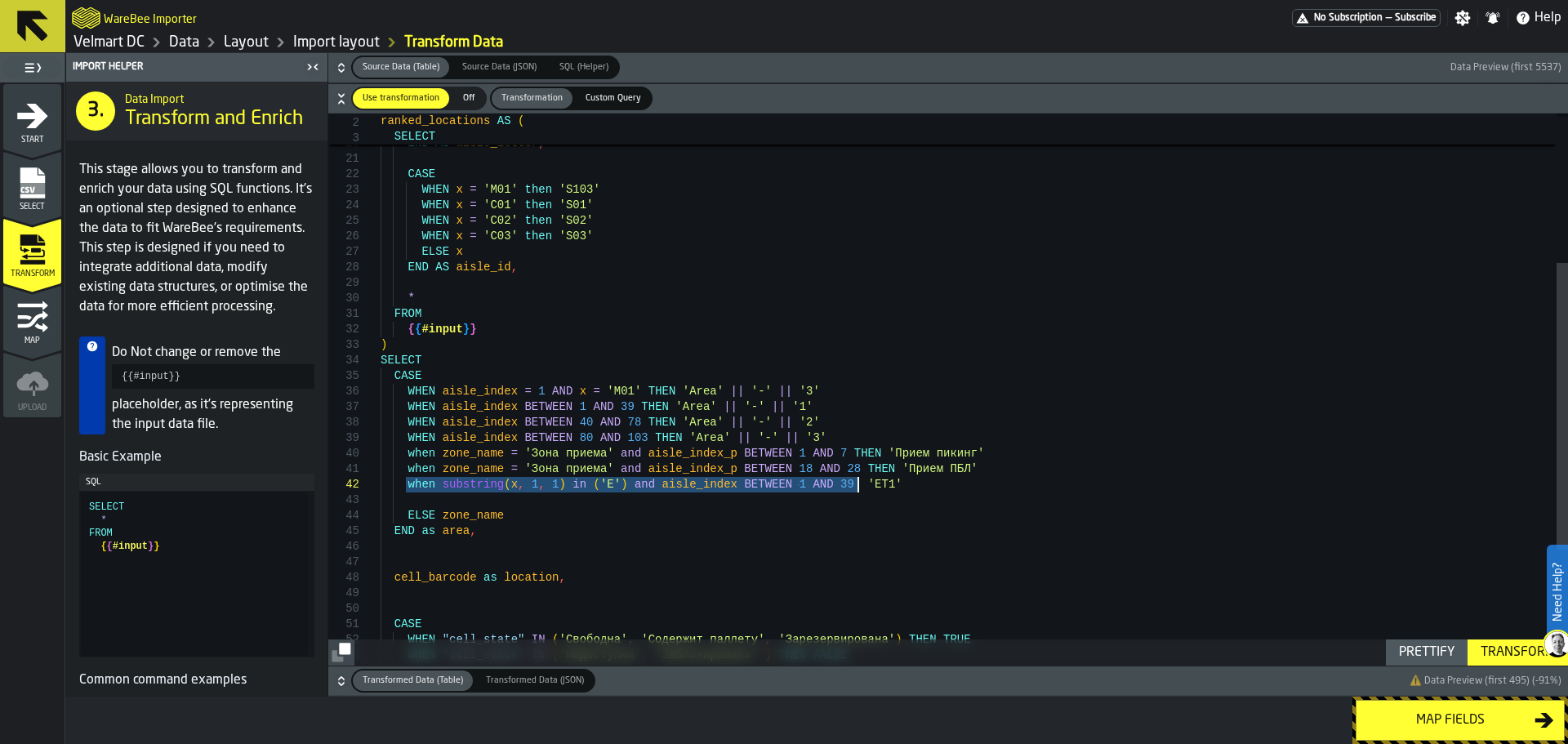
drag, startPoint x: 406, startPoint y: 484, endPoint x: 858, endPoint y: 485, distance: 452.0
click at [858, 485] on div "* FROM { { #input } } ) SELECT CASE END AS aisle_id , WHEN x = 'C02' then 'S02'…" at bounding box center [974, 358] width 1187 height 1061
click at [413, 502] on div "* FROM { { #input } } ) SELECT CASE END AS aisle_id , WHEN x = 'C02' then 'S02'…" at bounding box center [974, 358] width 1187 height 1061
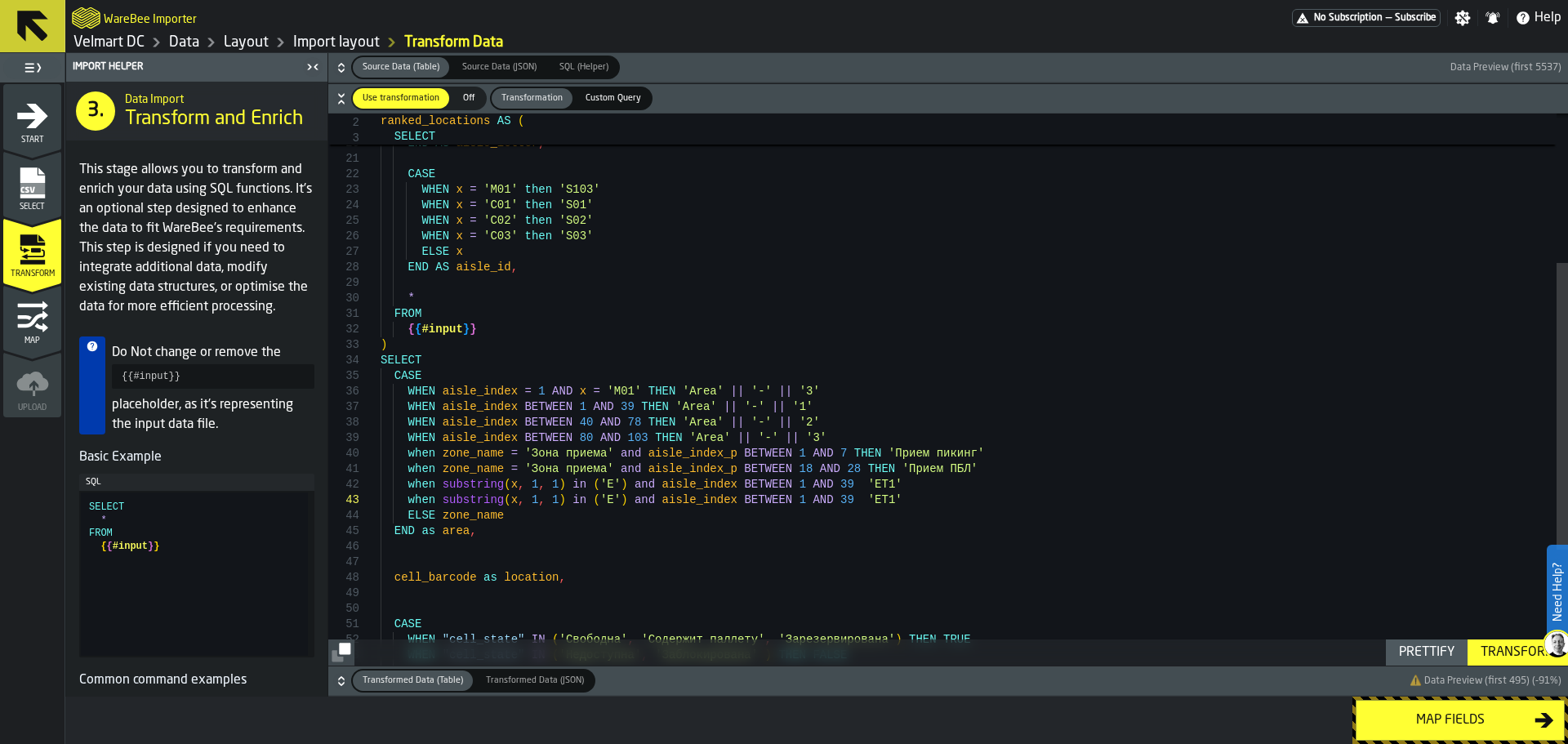
click at [772, 505] on div "* FROM { { #input } } ) SELECT CASE END AS aisle_id , WHEN x = 'C02' then 'S02'…" at bounding box center [974, 358] width 1187 height 1061
click at [821, 505] on div "* FROM { { #input } } ) SELECT CASE END AS aisle_id , WHEN x = 'C02' then 'S02'…" at bounding box center [974, 358] width 1187 height 1061
click at [857, 504] on div "* FROM { { #input } } ) SELECT CASE END AS aisle_id , WHEN x = 'C02' then 'S02'…" at bounding box center [974, 358] width 1187 height 1061
click at [876, 501] on div "* FROM { { #input } } ) SELECT CASE END AS aisle_id , WHEN x = 'C02' then 'S02'…" at bounding box center [974, 358] width 1187 height 1061
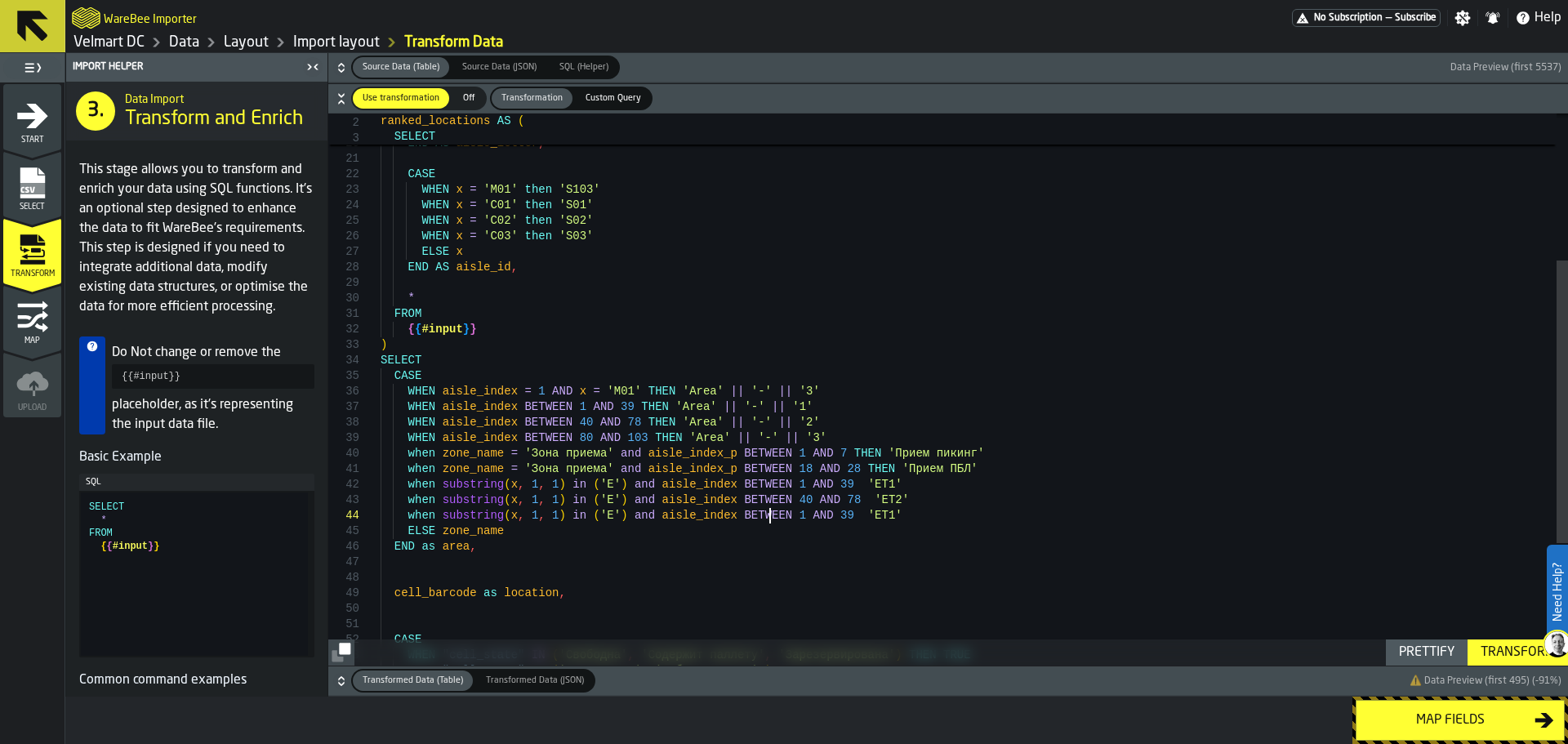
click at [772, 521] on div "* FROM { { #input } } ) SELECT CASE END AS aisle_id , WHEN x = 'C02' then 'S02'…" at bounding box center [974, 366] width 1187 height 1076
click at [816, 516] on div "* FROM { { #input } } ) SELECT CASE END AS aisle_id , WHEN x = 'C02' then 'S02'…" at bounding box center [974, 366] width 1187 height 1076
click at [864, 515] on div "* FROM { { #input } } ) SELECT CASE END AS aisle_id , WHEN x = 'C02' then 'S02'…" at bounding box center [974, 366] width 1187 height 1076
click at [877, 518] on div "* FROM { { #input } } ) SELECT CASE END AS aisle_id , WHEN x = 'C02' then 'S02'…" at bounding box center [974, 366] width 1187 height 1076
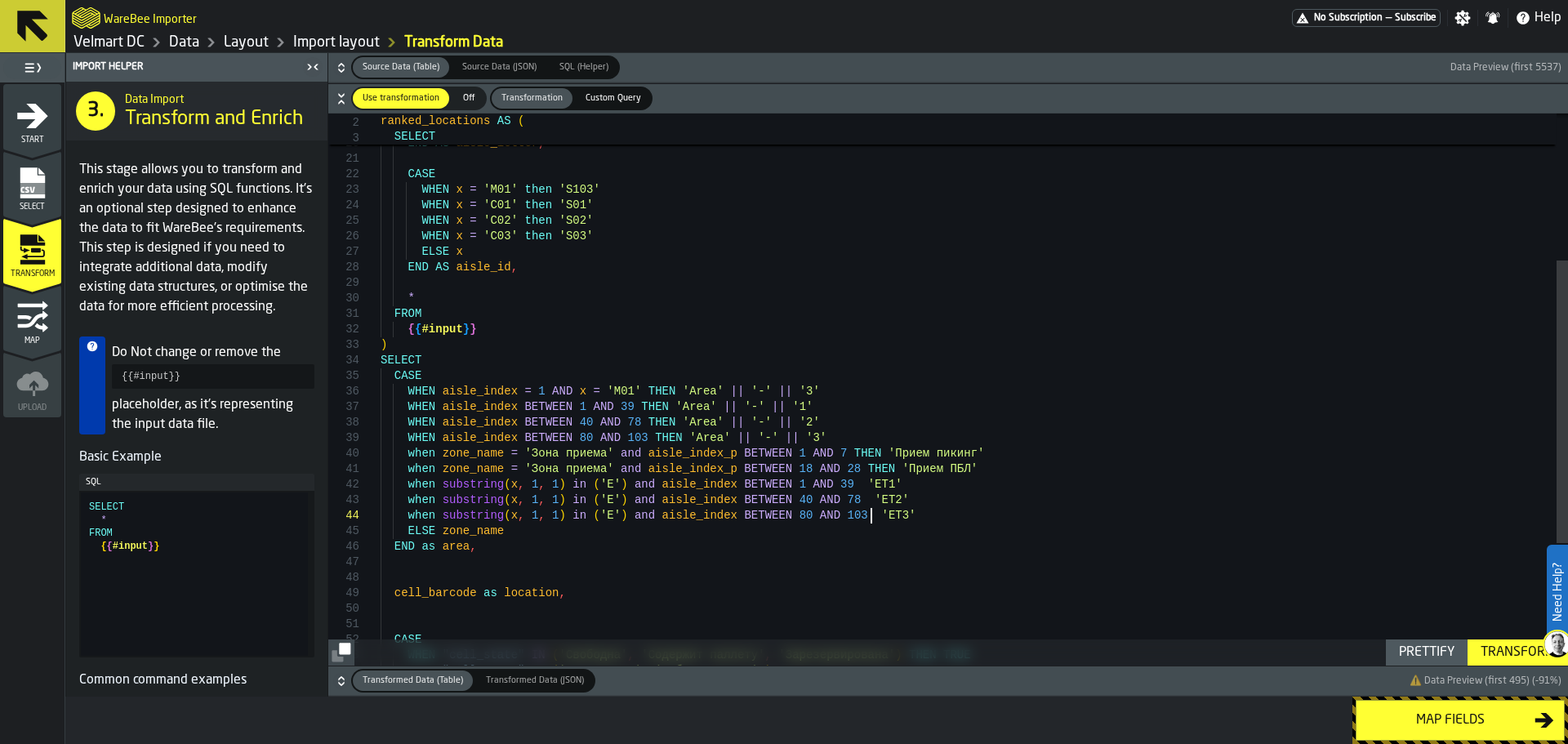
scroll to position [63, 0]
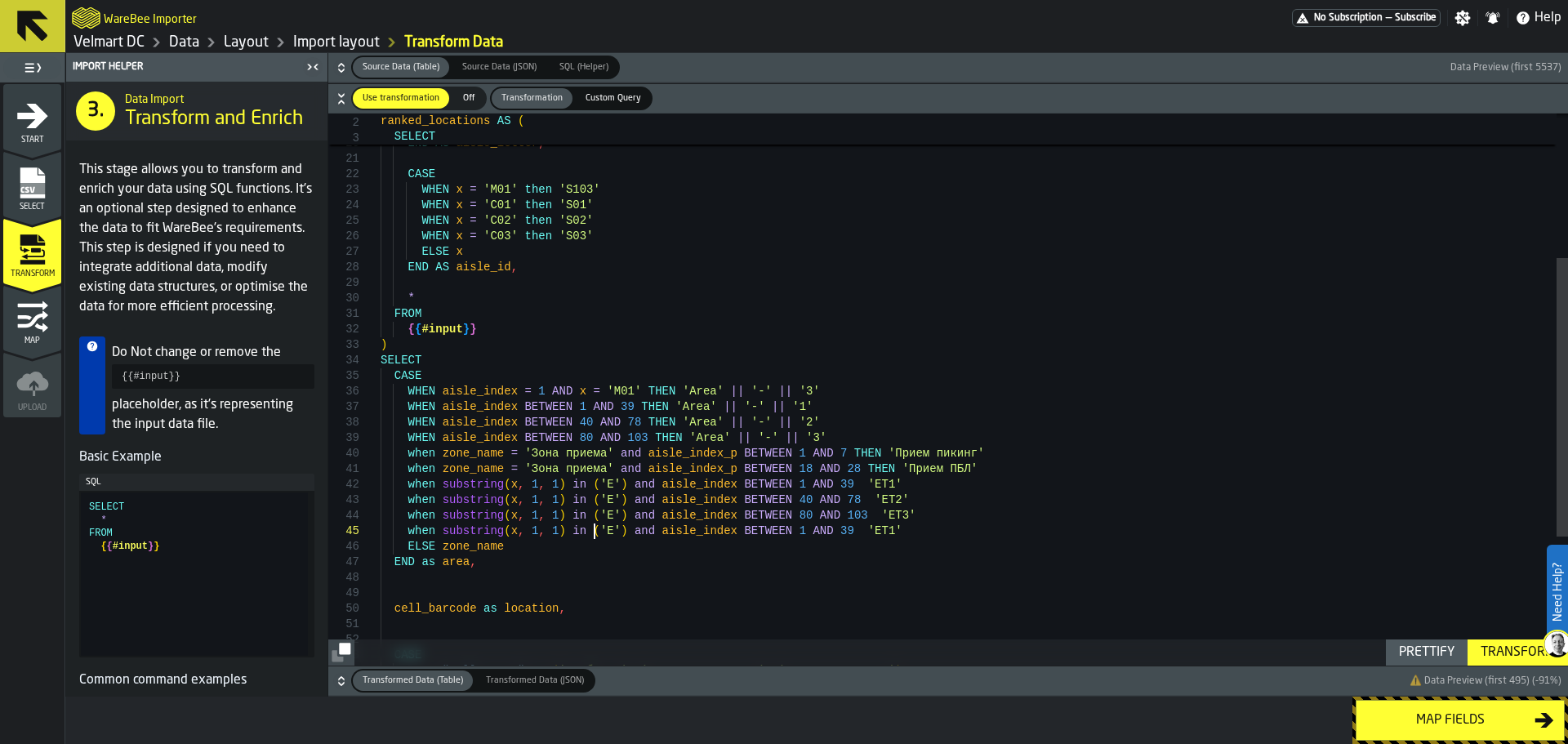
click at [596, 531] on div "* FROM { { #input } } ) SELECT CASE END AS aisle_id , WHEN x = 'C02' then 'S02'…" at bounding box center [974, 374] width 1187 height 1092
click at [766, 535] on div "* FROM { { #input } } ) SELECT CASE END AS aisle_id , WHEN x = 'C02' then 'S02'…" at bounding box center [974, 374] width 1187 height 1092
click at [849, 532] on div "* FROM { { #input } } ) SELECT CASE END AS aisle_id , WHEN x = 'C02' then 'S02'…" at bounding box center [974, 374] width 1187 height 1092
click at [853, 534] on div "* FROM { { #input } } ) SELECT CASE END AS aisle_id , WHEN x = 'C02' then 'S02'…" at bounding box center [974, 374] width 1187 height 1092
click at [850, 534] on div "* FROM { { #input } } ) SELECT CASE END AS aisle_id , WHEN x = 'C02' then 'S02'…" at bounding box center [974, 374] width 1187 height 1092
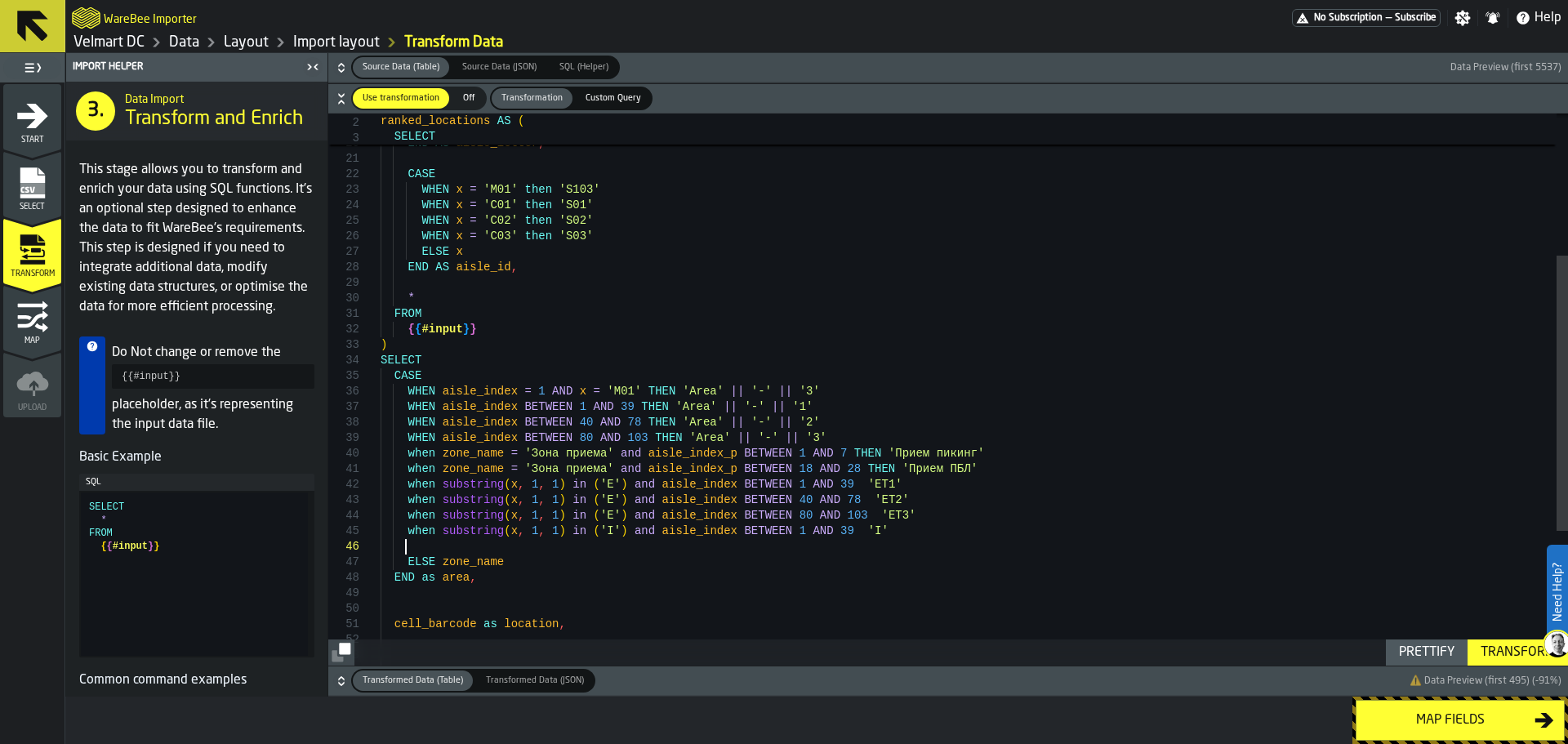
scroll to position [78, 0]
drag, startPoint x: 652, startPoint y: 542, endPoint x: 575, endPoint y: 548, distance: 77.2
click at [575, 548] on div "* FROM { { #input } } ) SELECT CASE END AS aisle_id , WHEN x = 'C02' then 'S02'…" at bounding box center [974, 382] width 1187 height 1107
click at [532, 545] on div "* FROM { { #input } } ) SELECT CASE END AS aisle_id , WHEN x = 'C02' then 'S02'…" at bounding box center [974, 382] width 1187 height 1107
click at [523, 551] on div "* FROM { { #input } } ) SELECT CASE END AS aisle_id , WHEN x = 'C02' then 'S02'…" at bounding box center [974, 382] width 1187 height 1107
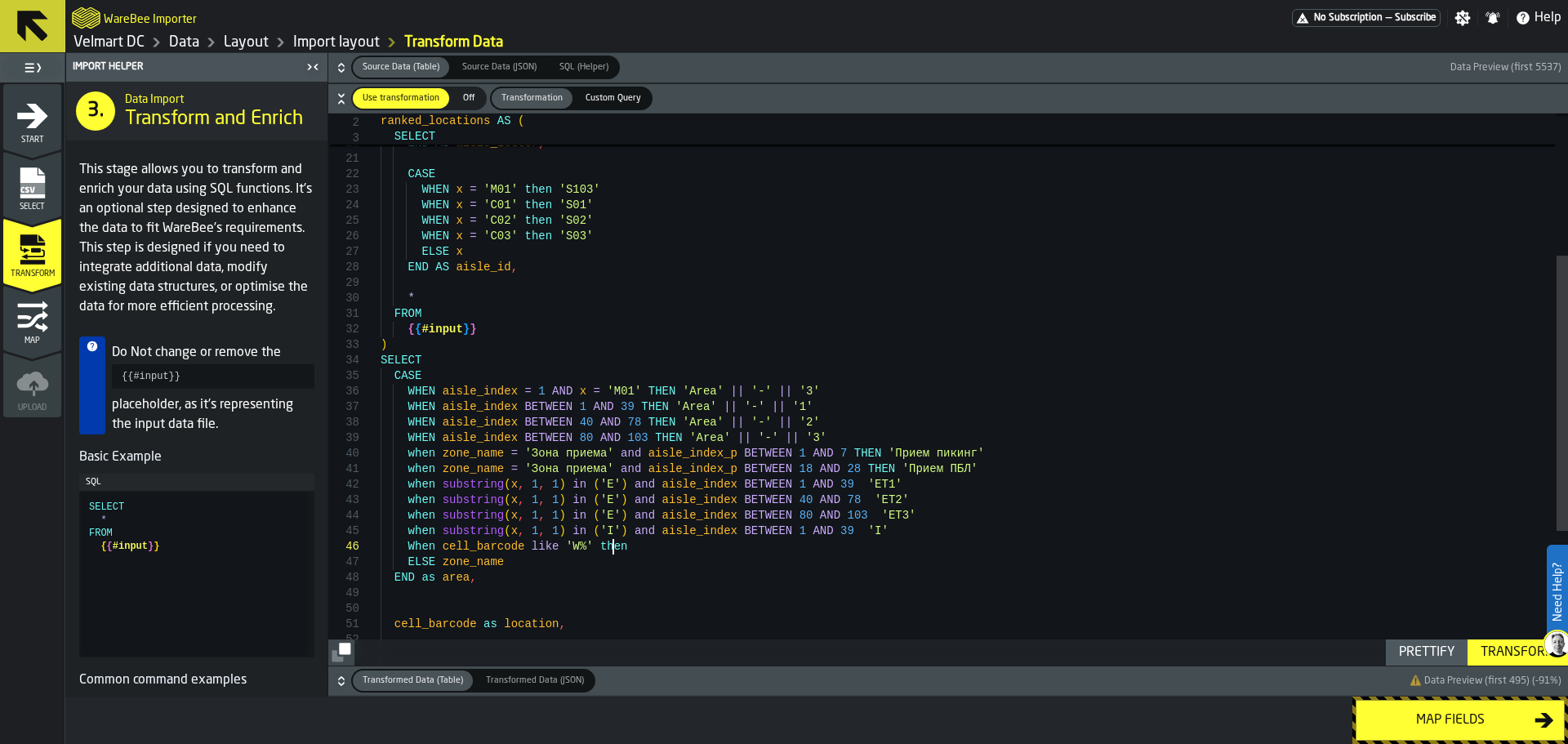
click at [485, 547] on div "* FROM { { #input } } ) SELECT CASE END AS aisle_id , WHEN x = 'C02' then 'S02'…" at bounding box center [974, 382] width 1187 height 1107
click at [620, 547] on div "* FROM { { #input } } ) SELECT CASE END AS aisle_id , WHEN x = 'C02' then 'S02'…" at bounding box center [974, 382] width 1187 height 1107
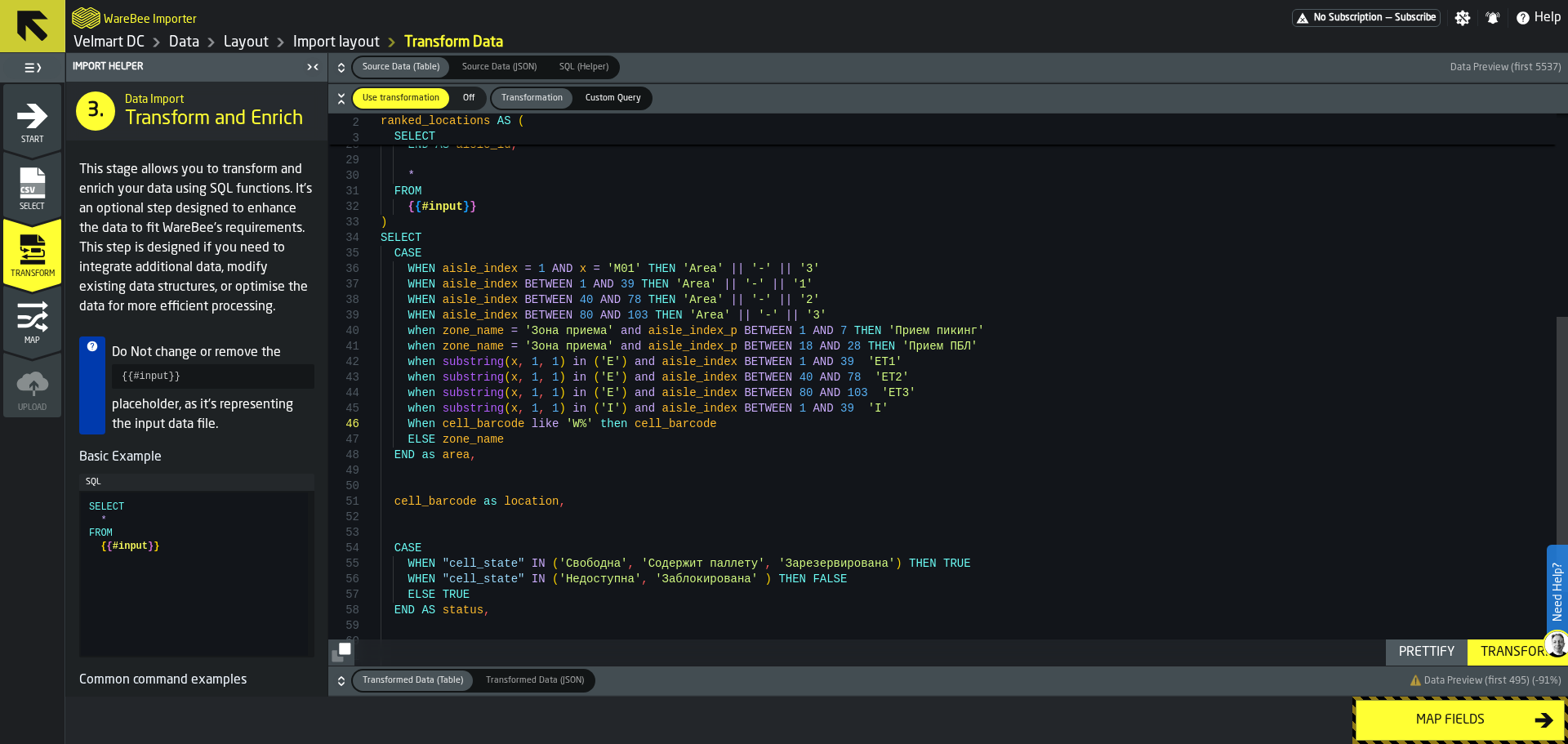
click at [1490, 649] on div "Transform" at bounding box center [1518, 652] width 87 height 19
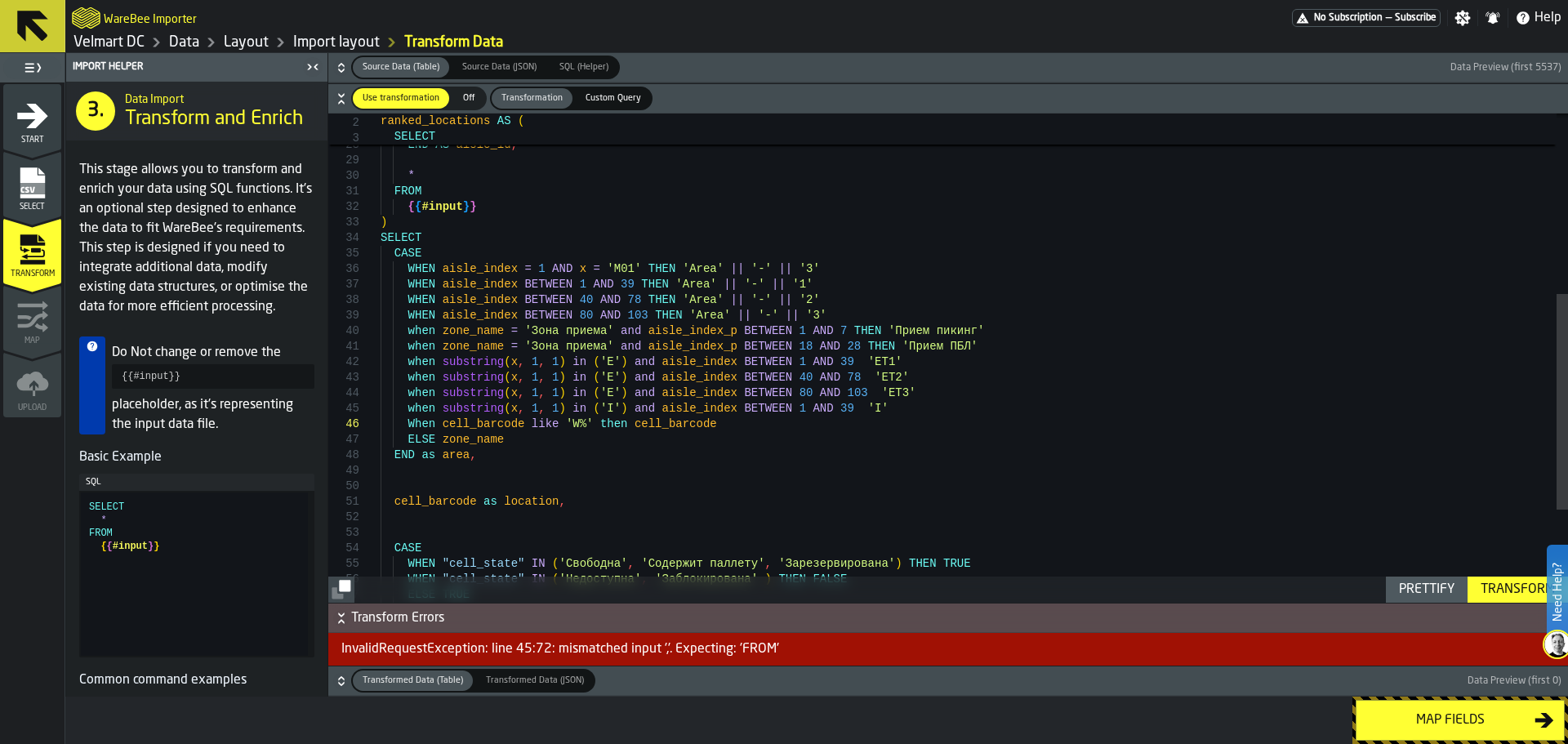
click at [836, 345] on div "* FROM { { #input } } ) SELECT CASE END AS aisle_id , WHEN x = 'C03' then 'S03'…" at bounding box center [974, 258] width 1187 height 1107
click at [823, 358] on div "* FROM { { #input } } ) SELECT CASE END AS aisle_id , WHEN x = 'C03' then 'S03'…" at bounding box center [974, 258] width 1187 height 1107
click at [829, 377] on div "* FROM { { #input } } ) SELECT CASE END AS aisle_id , WHEN x = 'C03' then 'S03'…" at bounding box center [974, 258] width 1187 height 1107
click at [833, 401] on div "* FROM { { #input } } ) SELECT CASE END AS aisle_id , WHEN x = 'C03' then 'S03'…" at bounding box center [974, 258] width 1187 height 1107
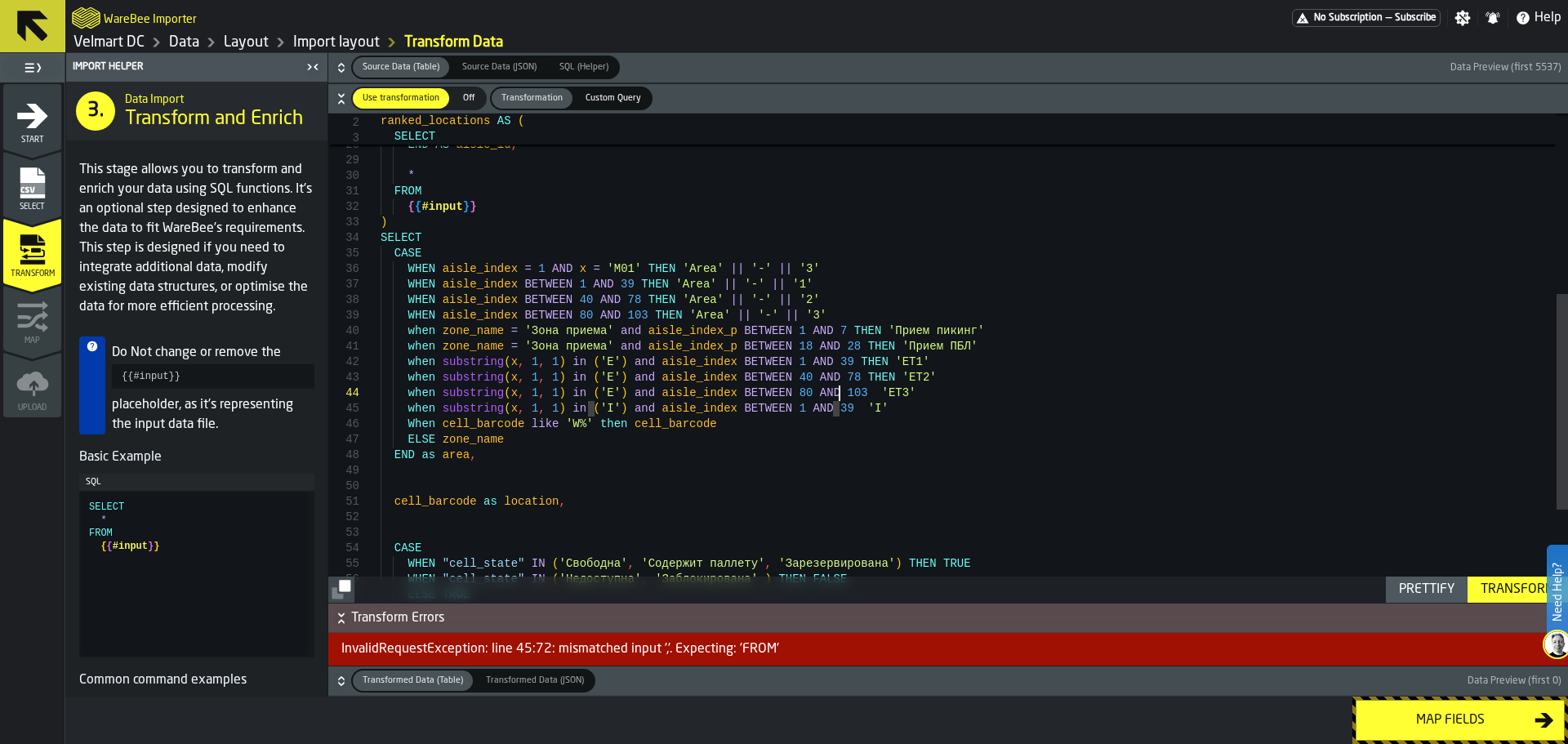
click at [838, 391] on div "* FROM { { #input } } ) SELECT CASE END AS aisle_id , WHEN x = 'C03' then 'S03'…" at bounding box center [974, 258] width 1187 height 1107
click at [832, 394] on div "* FROM { { #input } } ) SELECT CASE END AS aisle_id , WHEN x = 'C03' then 'S03'…" at bounding box center [974, 258] width 1187 height 1107
click at [821, 409] on div "* FROM { { #input } } ) SELECT CASE END AS aisle_id , WHEN x = 'C03' then 'S03'…" at bounding box center [974, 258] width 1187 height 1107
click at [1519, 591] on div "Transform" at bounding box center [1518, 589] width 87 height 19
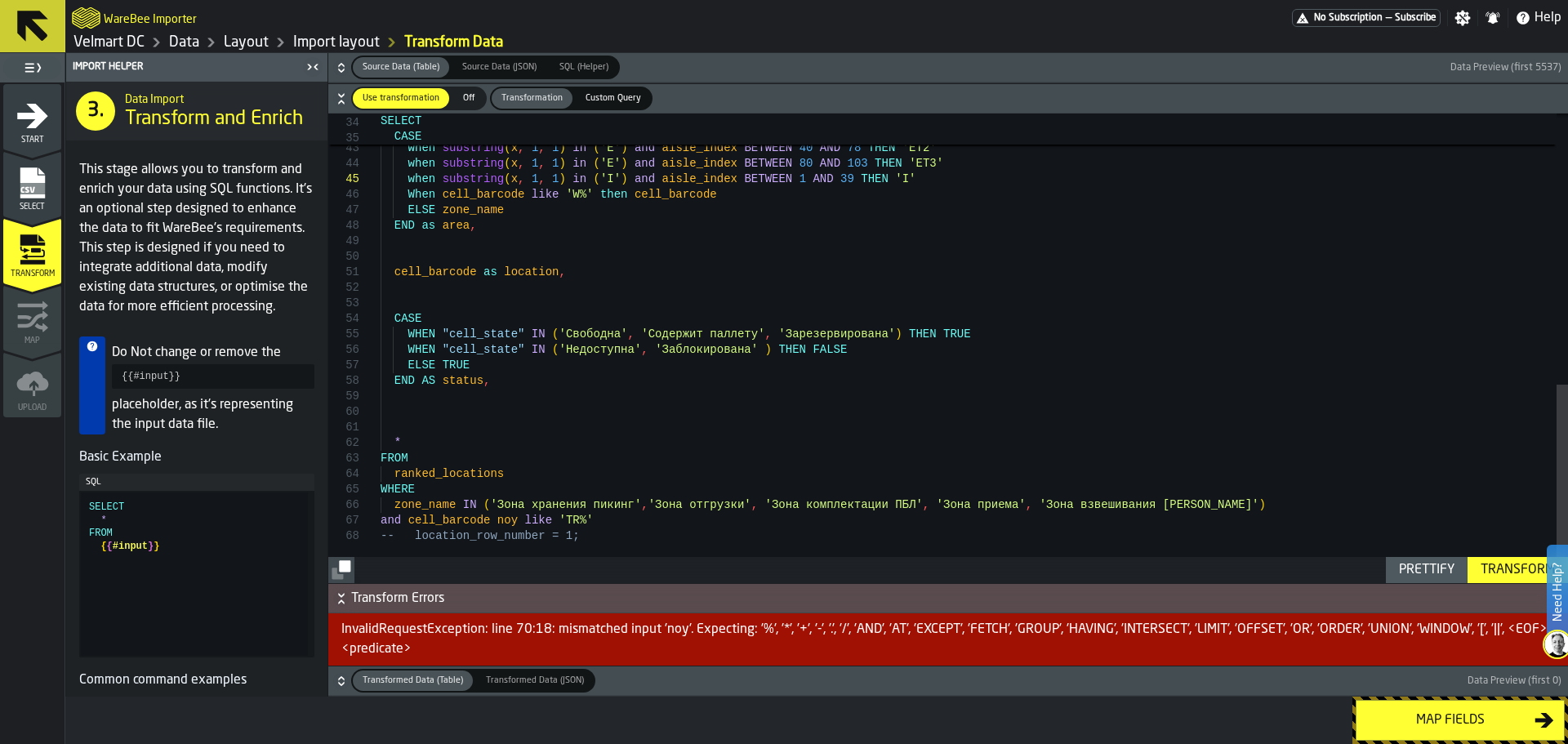
click at [503, 524] on div "when zone_name = 'Зона приема' and aisle_index_p BETWEEN 18 AND 28 THEN 'Прием …" at bounding box center [974, 29] width 1187 height 1107
type textarea "**********"
click at [1513, 576] on div "Transform" at bounding box center [1518, 570] width 87 height 19
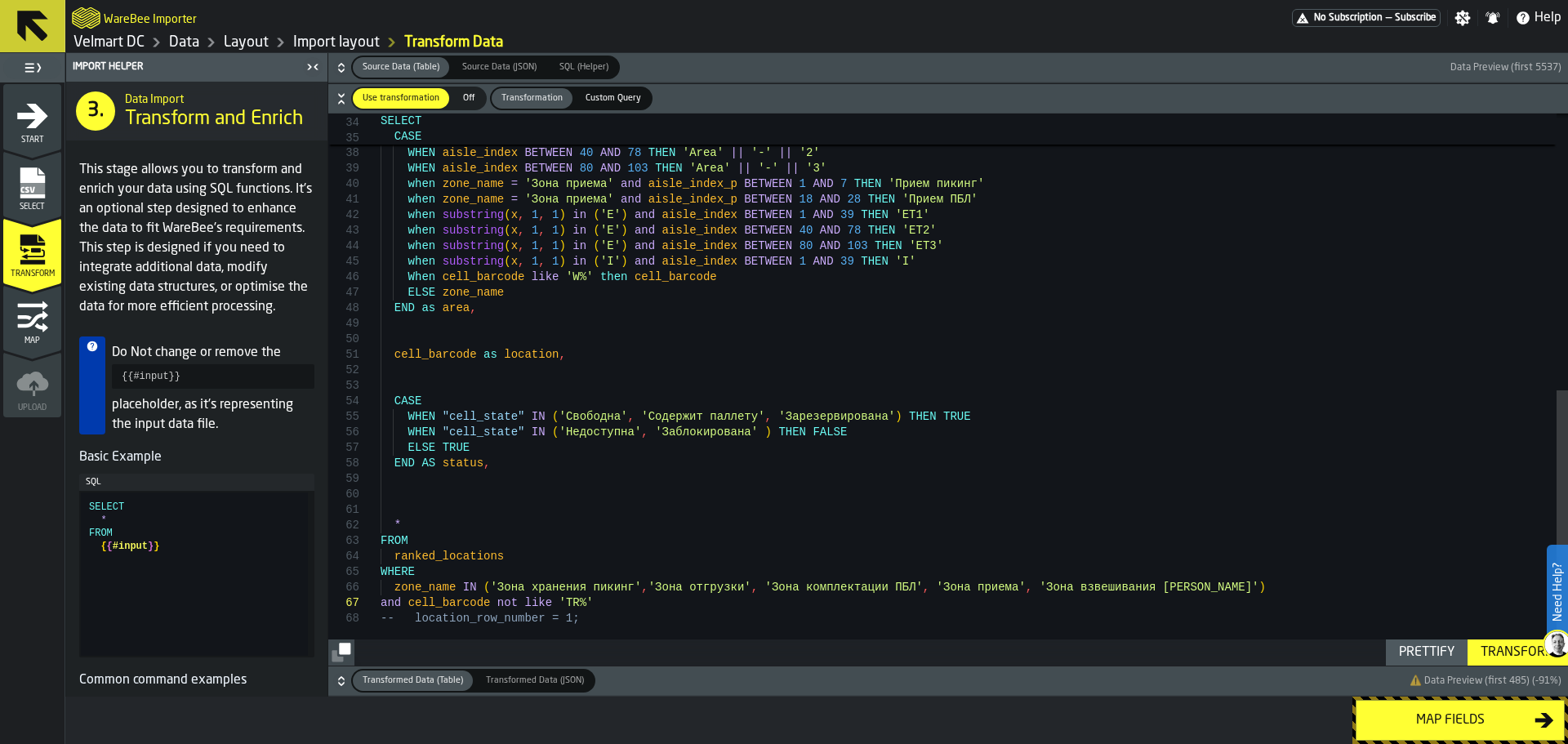
click at [1451, 734] on button "Map fields" at bounding box center [1459, 721] width 209 height 41
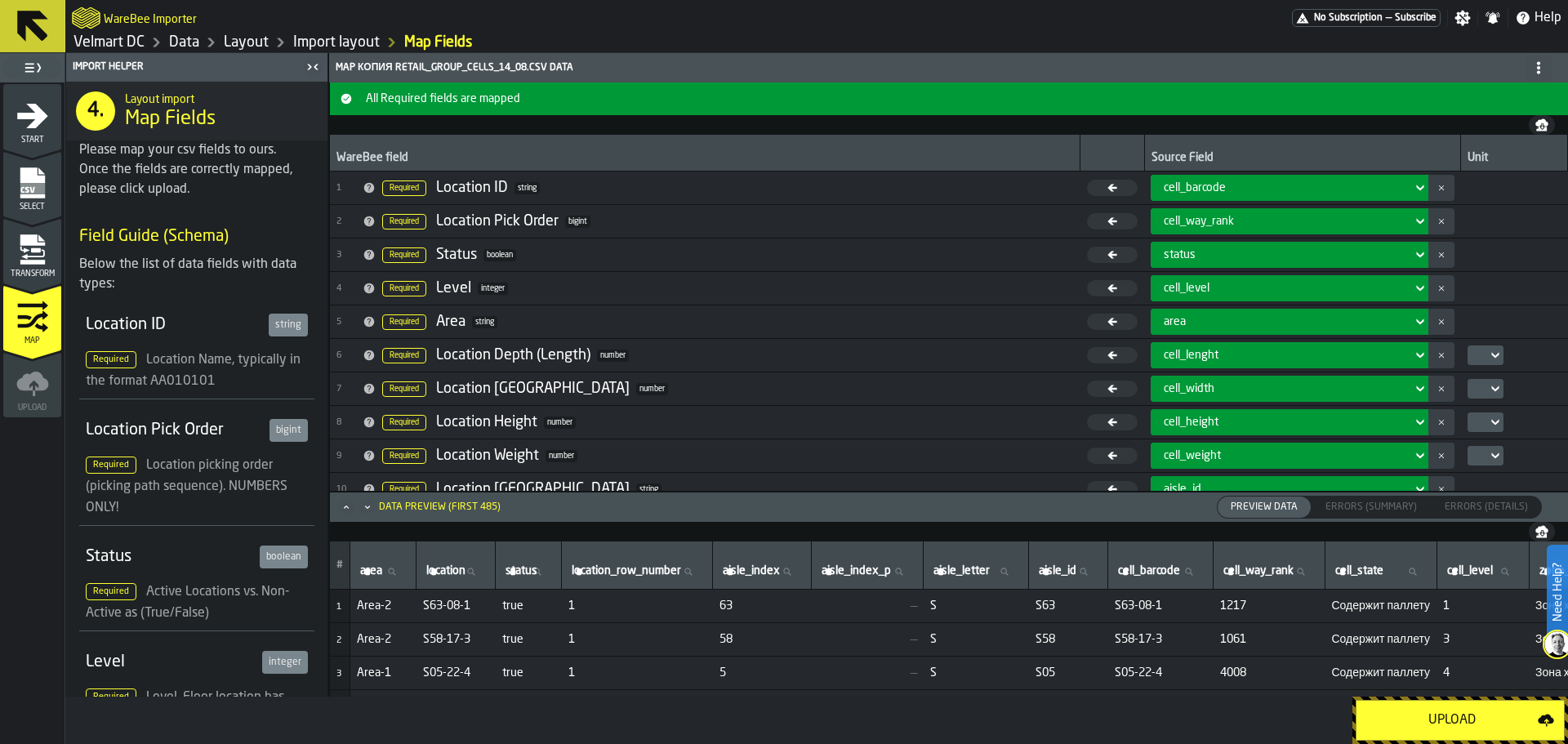
click at [1428, 716] on div "Upload" at bounding box center [1451, 720] width 171 height 19
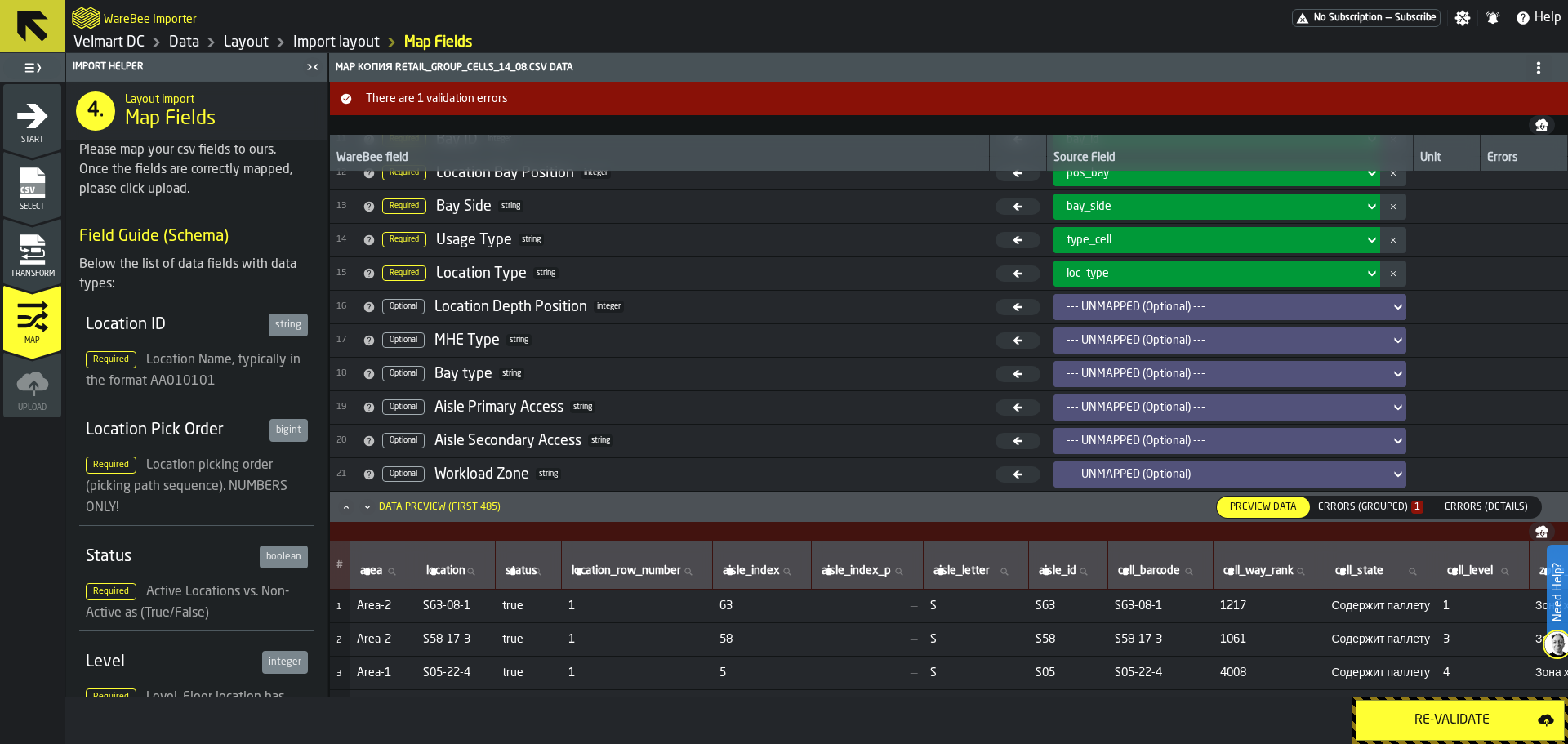
scroll to position [384, 0]
click at [1389, 507] on div "Errors (Grouped) 1" at bounding box center [1371, 507] width 106 height 12
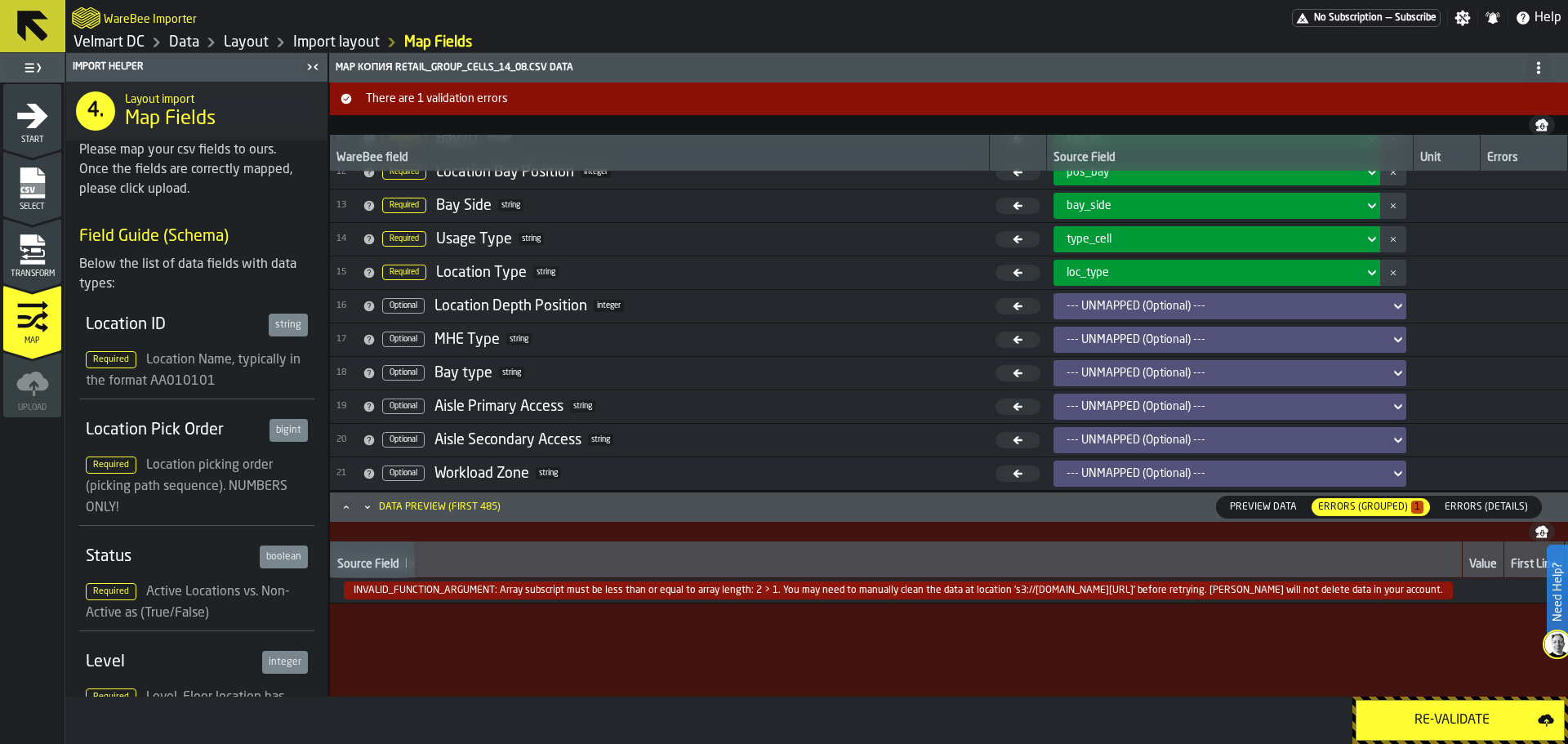
scroll to position [0, 0]
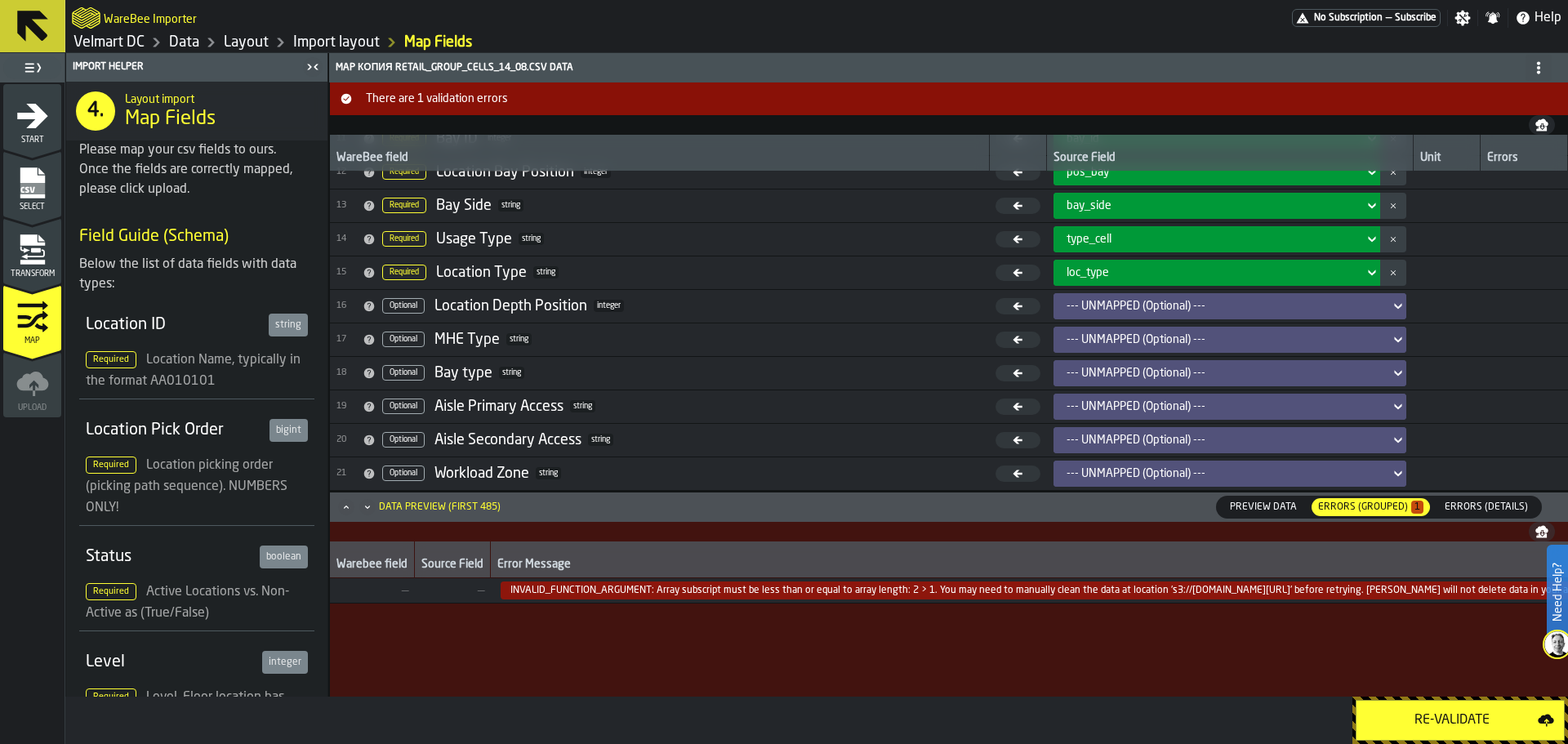
drag, startPoint x: 970, startPoint y: 697, endPoint x: 1085, endPoint y: 695, distance: 115.0
click at [1085, 695] on div "Import Helper 4. Layout import Map Fields Please map your csv fields to ours. O…" at bounding box center [817, 398] width 1503 height 691
drag, startPoint x: 1083, startPoint y: 690, endPoint x: 1173, endPoint y: 691, distance: 90.0
click at [1173, 691] on div "Warebee field Source Field Error Message Value First Line Count Resolve — — INV…" at bounding box center [948, 619] width 1238 height 155
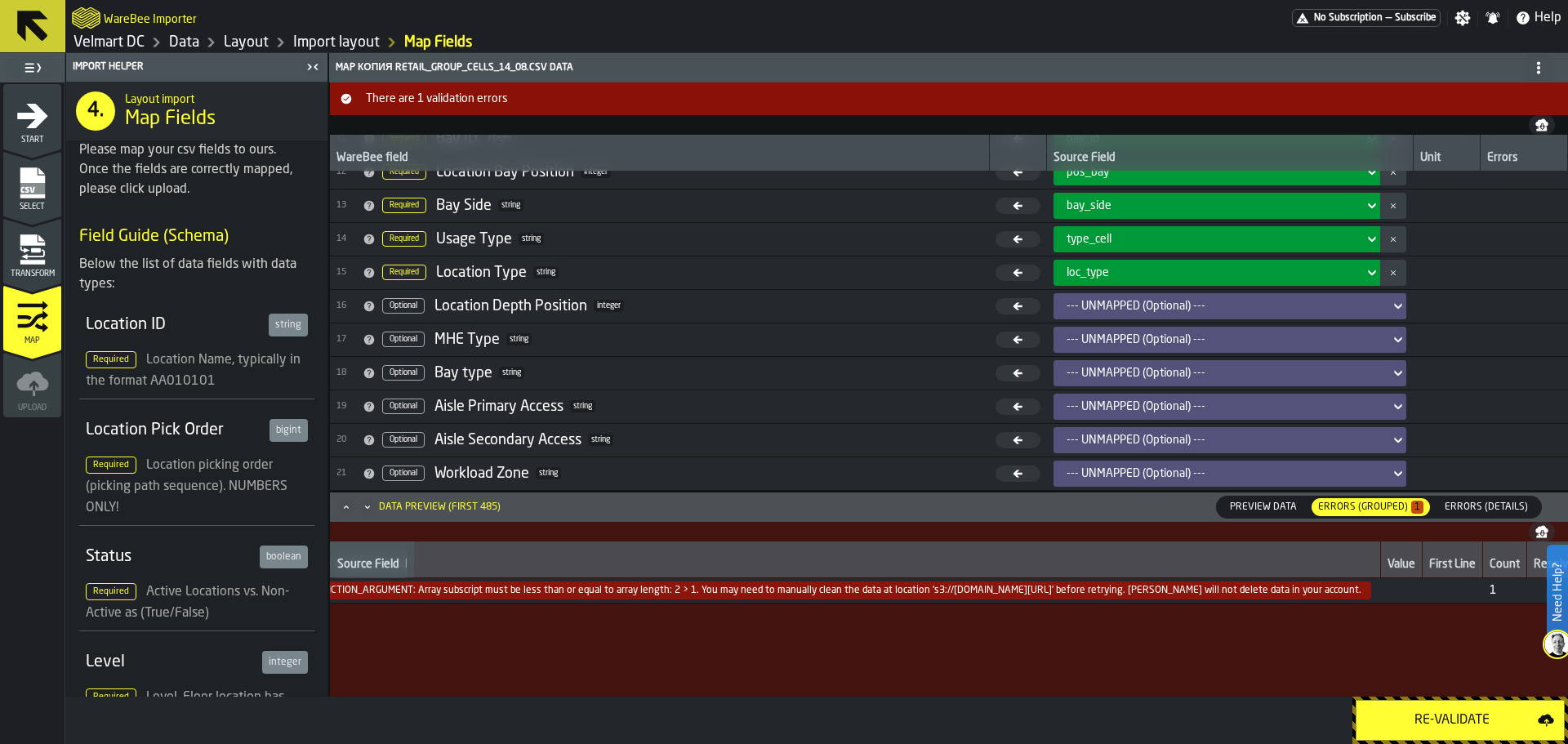
scroll to position [0, 295]
click at [34, 266] on div "Transform" at bounding box center [32, 257] width 58 height 45
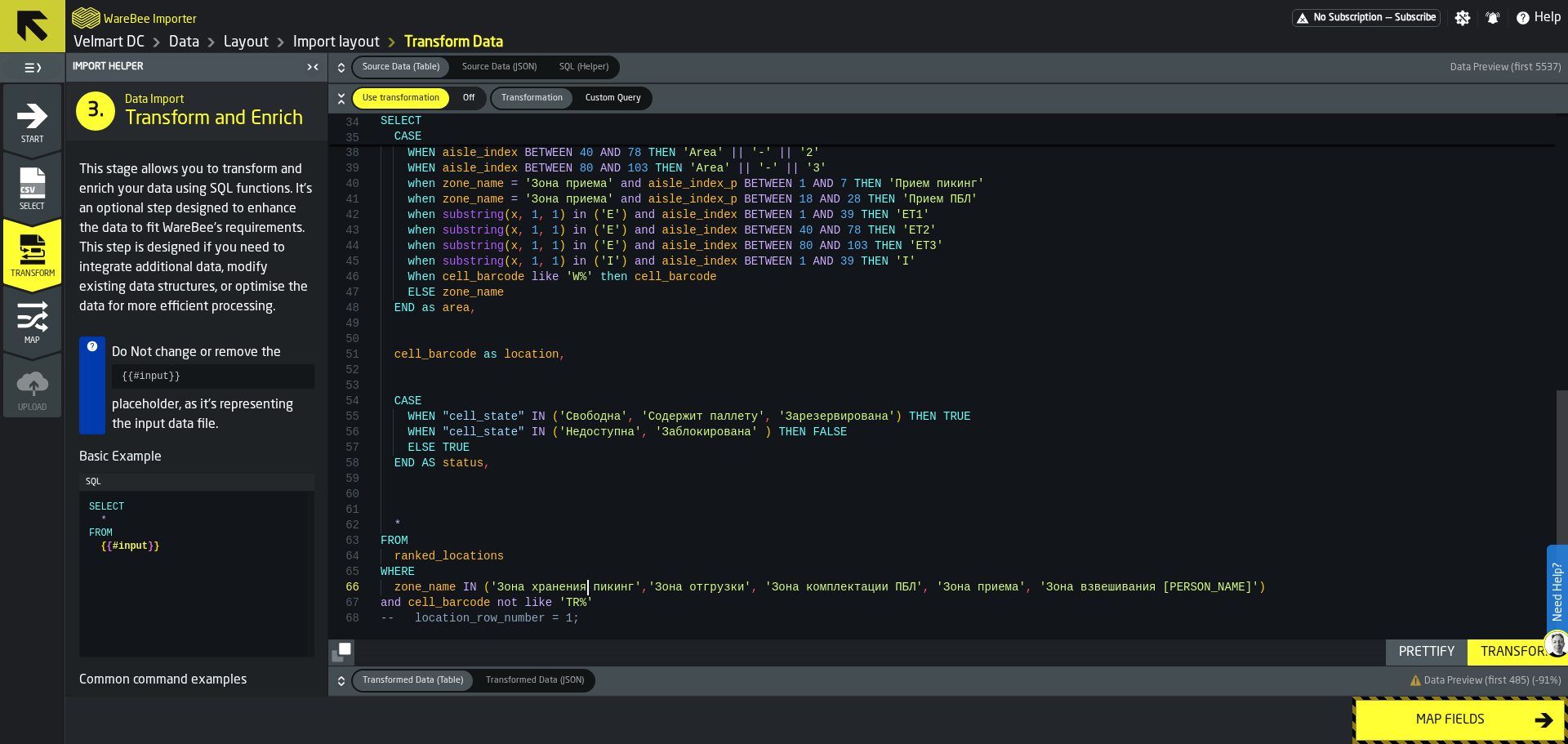
drag, startPoint x: 589, startPoint y: 587, endPoint x: 584, endPoint y: 622, distance: 35.4
click at [589, 588] on div "CASE WHEN aisle_index = 1 AND x = 'M01' THEN 'Area' || '-' || '3' WHEN aisle_in…" at bounding box center [974, 112] width 1187 height 1107
click at [588, 617] on div "CASE WHEN aisle_index = 1 AND x = 'M01' THEN 'Area' || '-' || '3' WHEN aisle_in…" at bounding box center [974, 112] width 1187 height 1107
click at [605, 601] on div "CASE WHEN aisle_index = 1 AND x = 'M01' THEN 'Area' || '-' || '3' WHEN aisle_in…" at bounding box center [974, 112] width 1187 height 1107
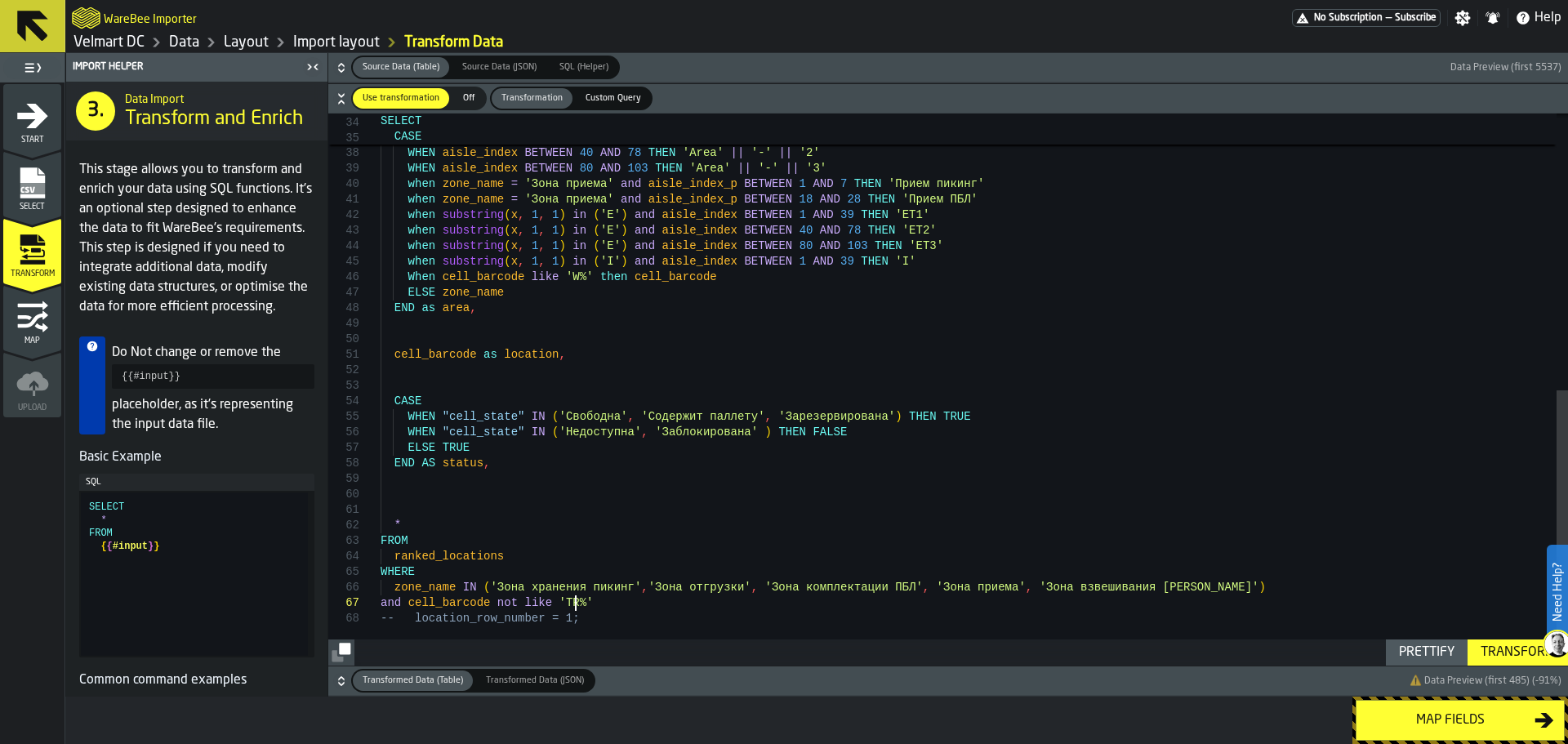
scroll to position [109, 0]
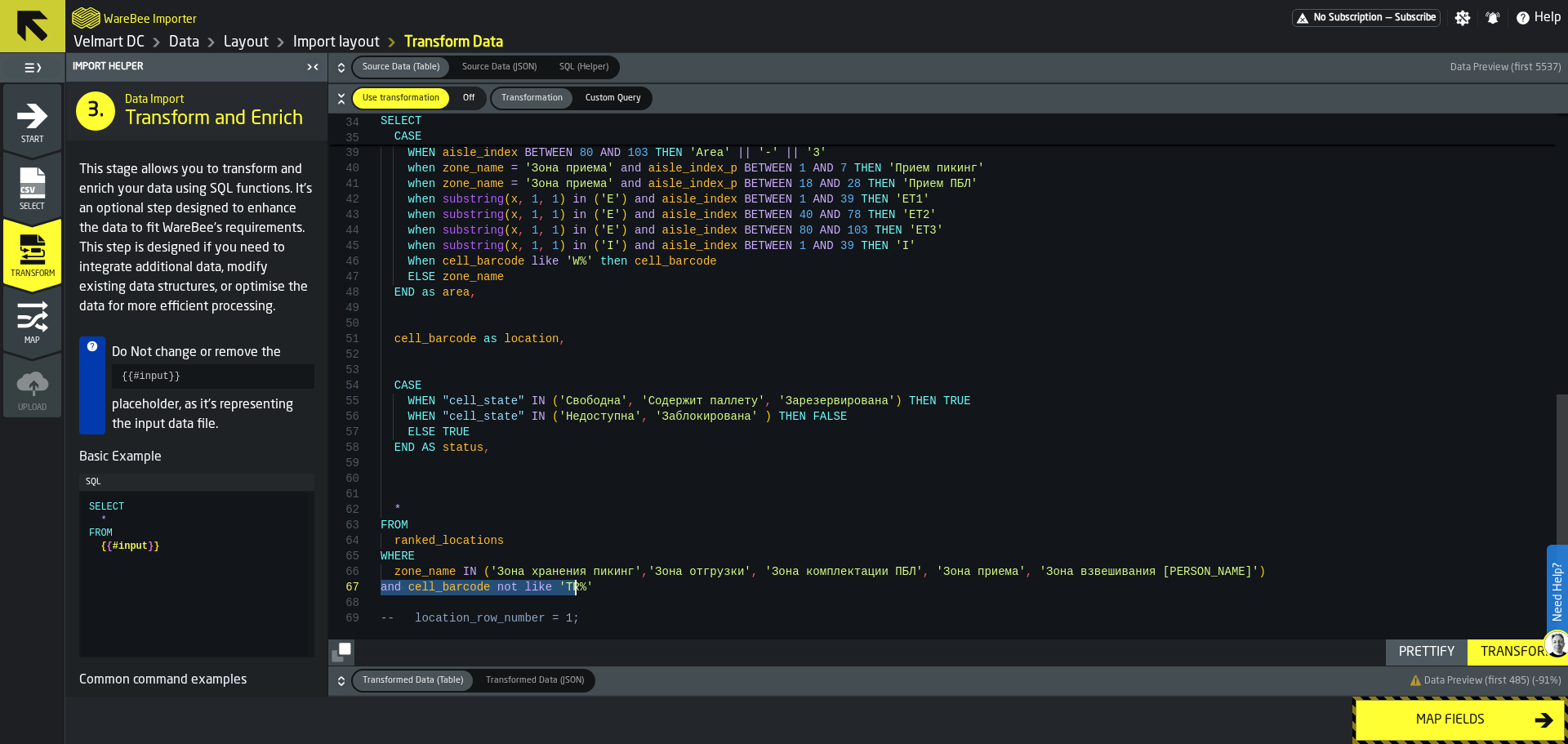
drag, startPoint x: 382, startPoint y: 587, endPoint x: 579, endPoint y: 587, distance: 197.0
click at [579, 587] on div "WHEN aisle_index = 1 AND x = 'M01' THEN 'Area' || '-' || '3' WHEN aisle_index B…" at bounding box center [974, 104] width 1187 height 1123
click at [388, 606] on div "WHEN aisle_index = 1 AND x = 'M01' THEN 'Area' || '-' || '3' WHEN aisle_index B…" at bounding box center [974, 104] width 1187 height 1123
click at [499, 606] on div "WHEN aisle_index = 1 AND x = 'M01' THEN 'Area' || '-' || '3' WHEN aisle_index B…" at bounding box center [974, 104] width 1187 height 1123
click at [503, 606] on div "WHEN aisle_index = 1 AND x = 'M01' THEN 'Area' || '-' || '3' WHEN aisle_index B…" at bounding box center [974, 104] width 1187 height 1123
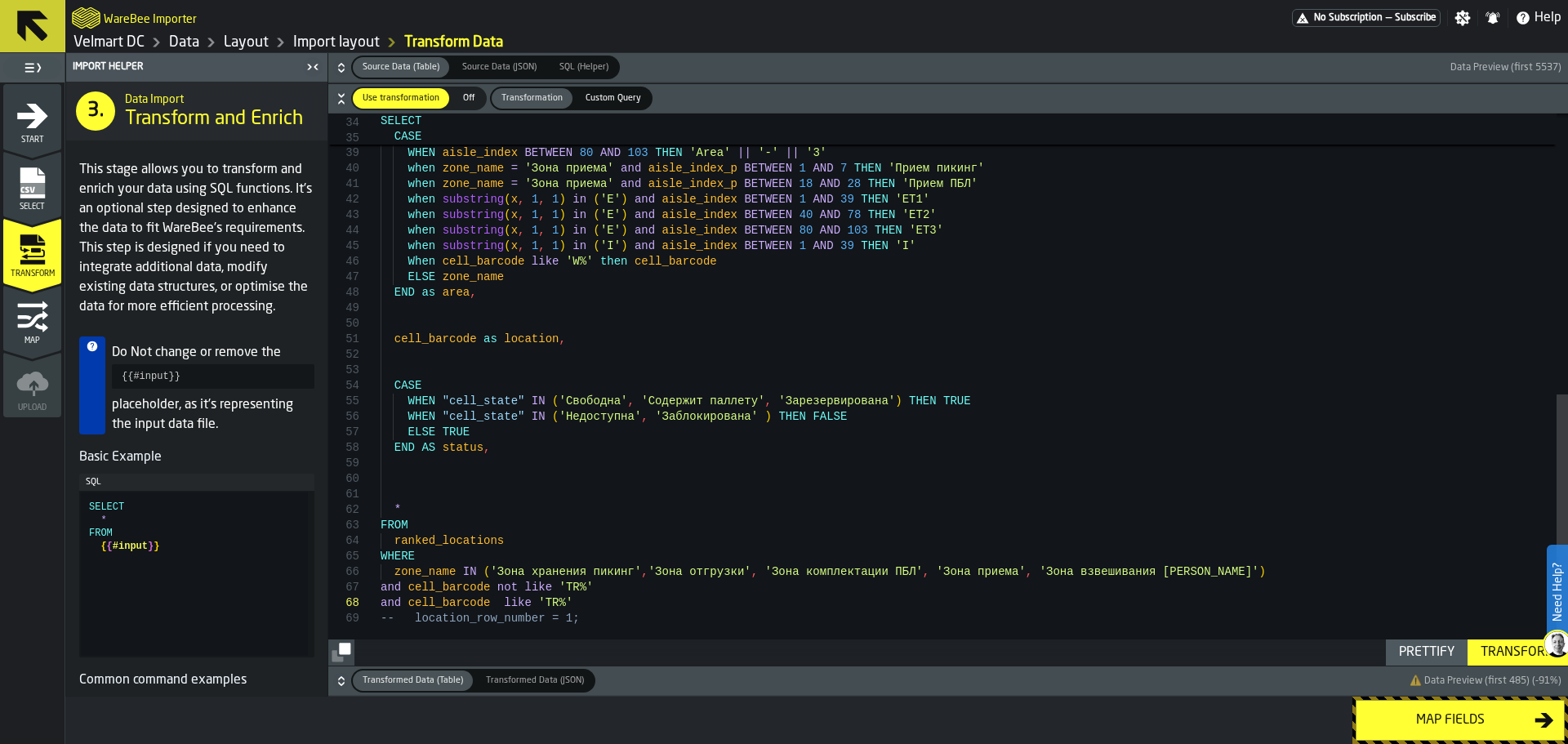
click at [542, 605] on div "WHEN aisle_index = 1 AND x = 'M01' THEN 'Area' || '-' || '3' WHEN aisle_index B…" at bounding box center [974, 104] width 1187 height 1123
type textarea "**********"
click at [1501, 656] on div "Transform" at bounding box center [1518, 652] width 87 height 19
click at [1389, 716] on div "Map fields" at bounding box center [1450, 720] width 169 height 19
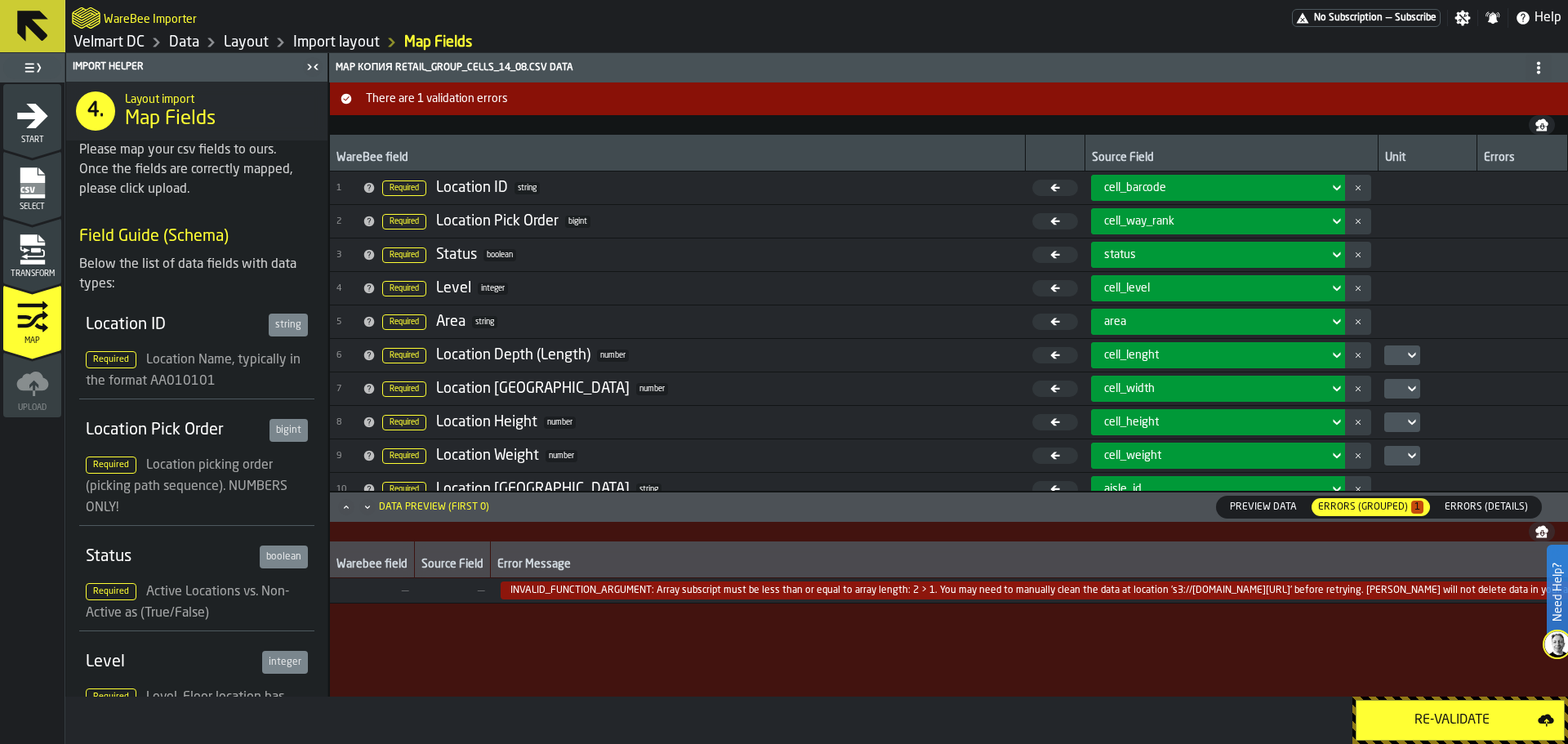
click at [1258, 513] on span "Preview Data" at bounding box center [1263, 507] width 80 height 15
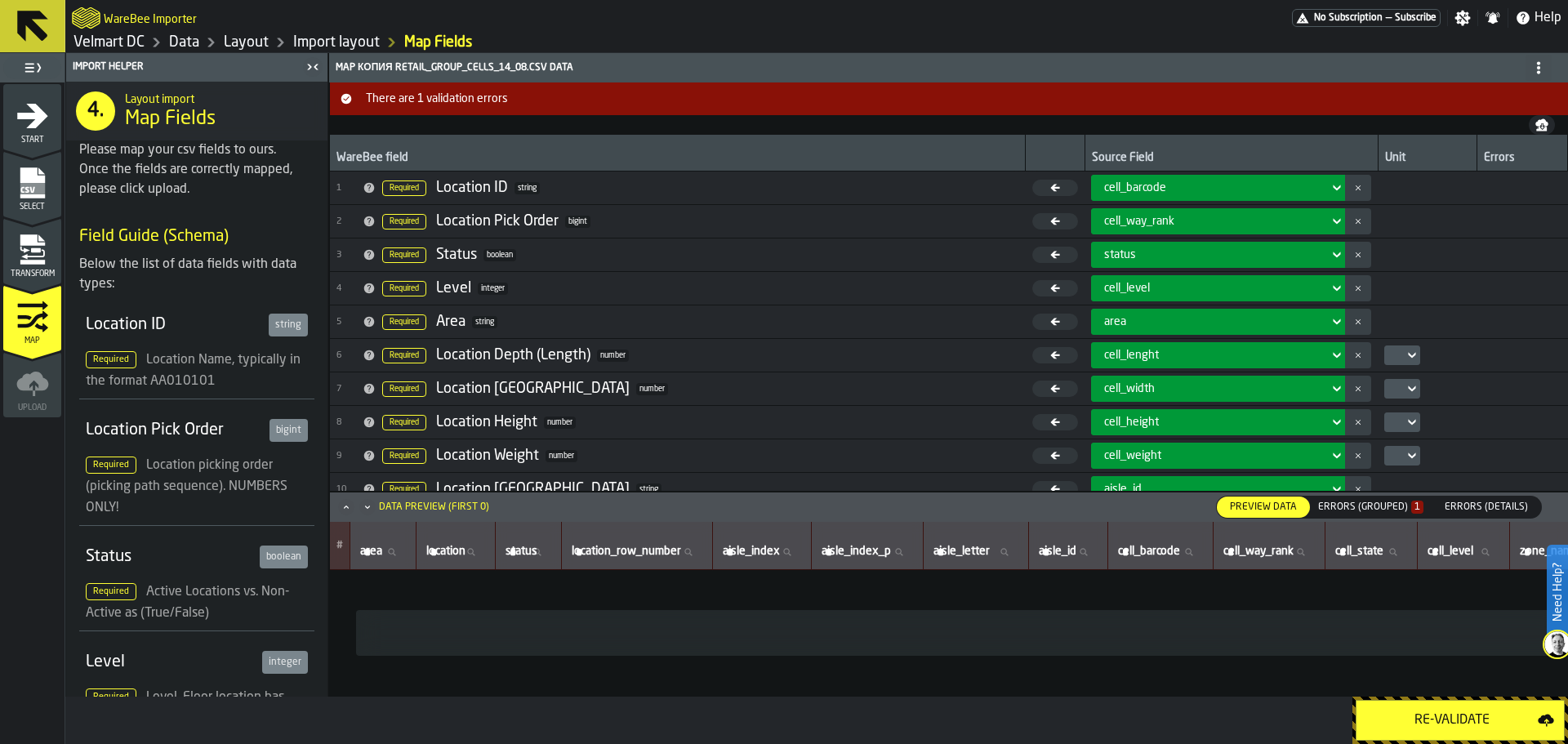
drag, startPoint x: 549, startPoint y: 697, endPoint x: 520, endPoint y: 697, distance: 29.0
click at [520, 697] on div "Re-Validate" at bounding box center [817, 721] width 1503 height 47
drag, startPoint x: 524, startPoint y: 690, endPoint x: 842, endPoint y: 682, distance: 318.1
click at [842, 682] on td "No Items" at bounding box center [1592, 633] width 2526 height 127
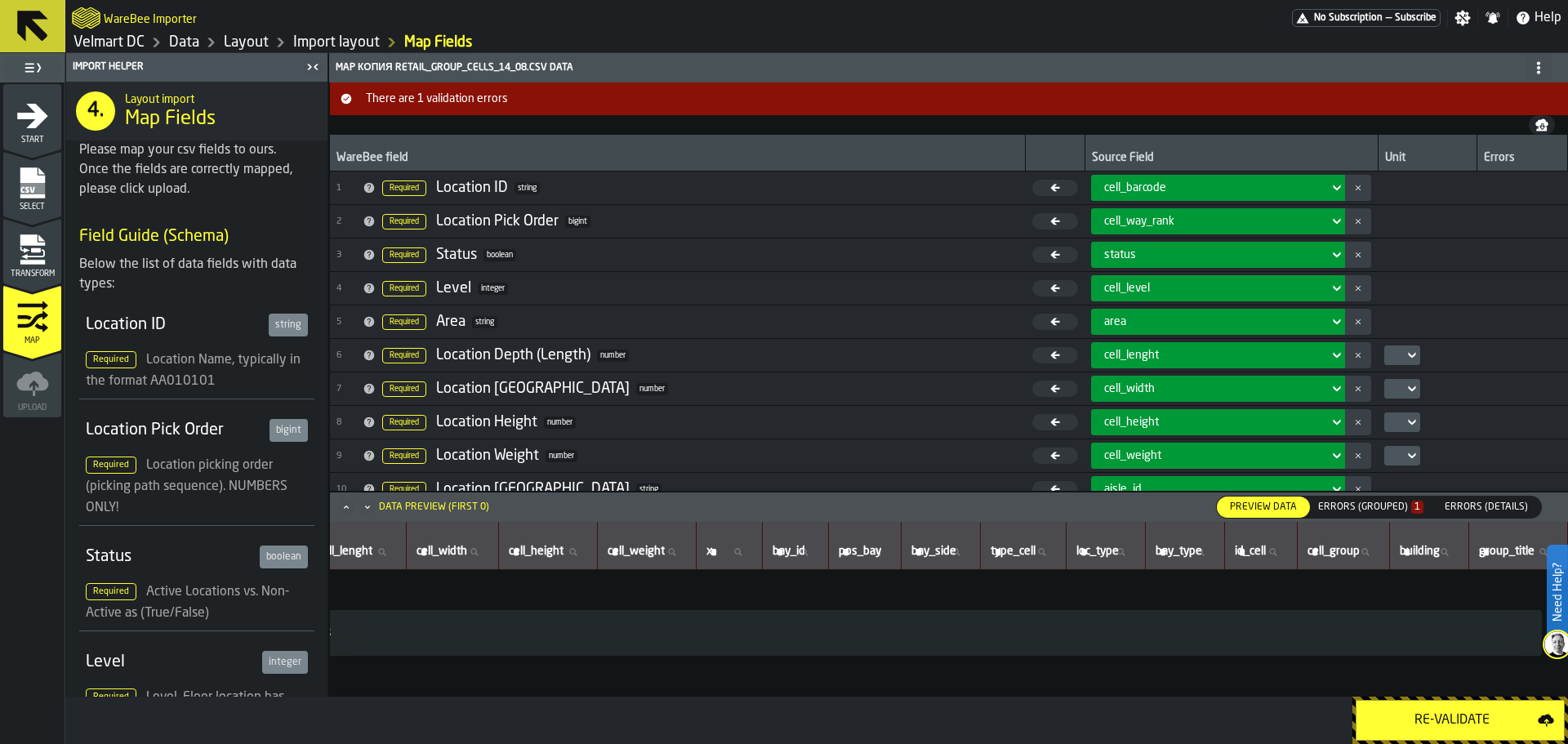
scroll to position [0, 0]
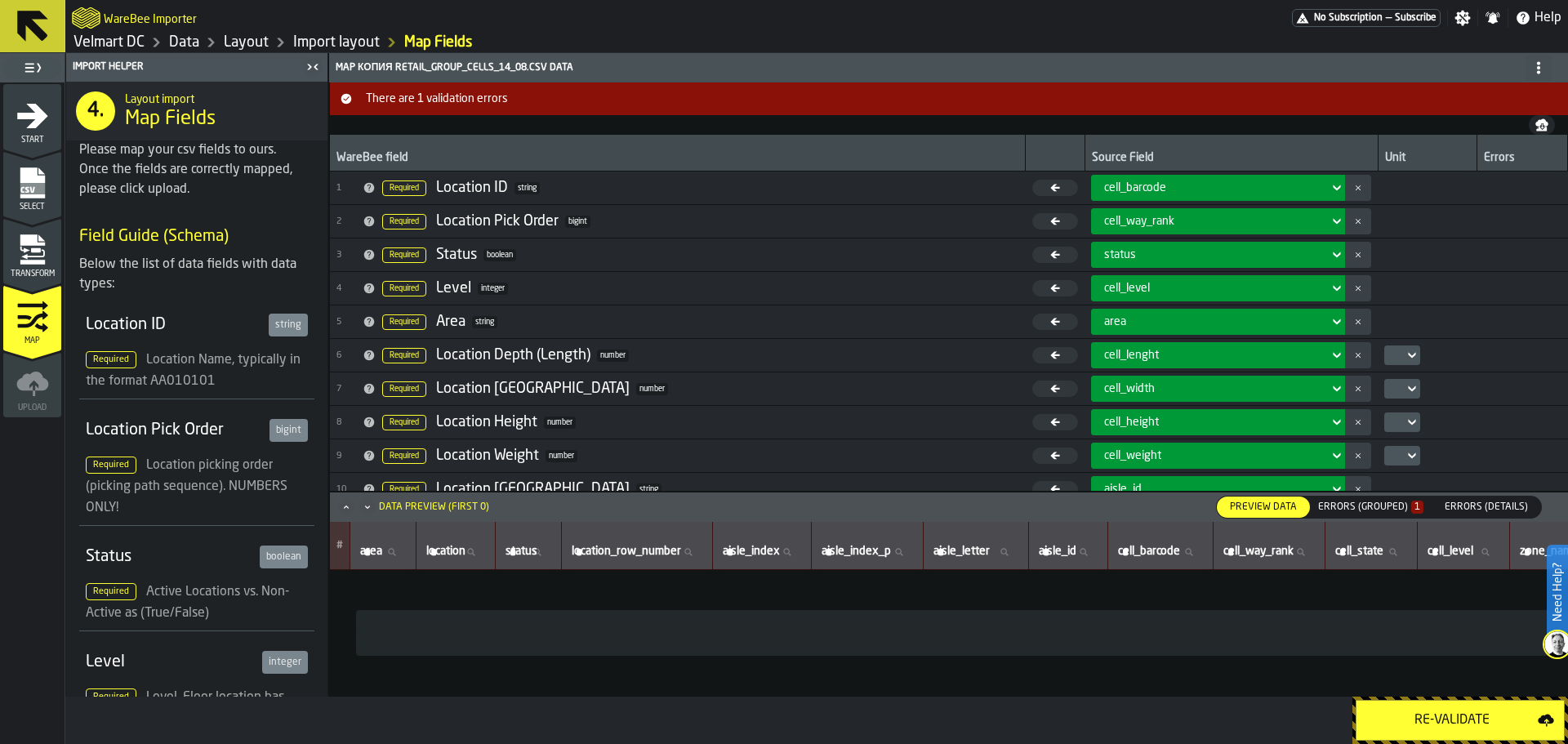
click at [1392, 712] on div "Re-Validate" at bounding box center [1451, 720] width 171 height 19
click at [33, 234] on icon "menu Transform" at bounding box center [32, 250] width 33 height 33
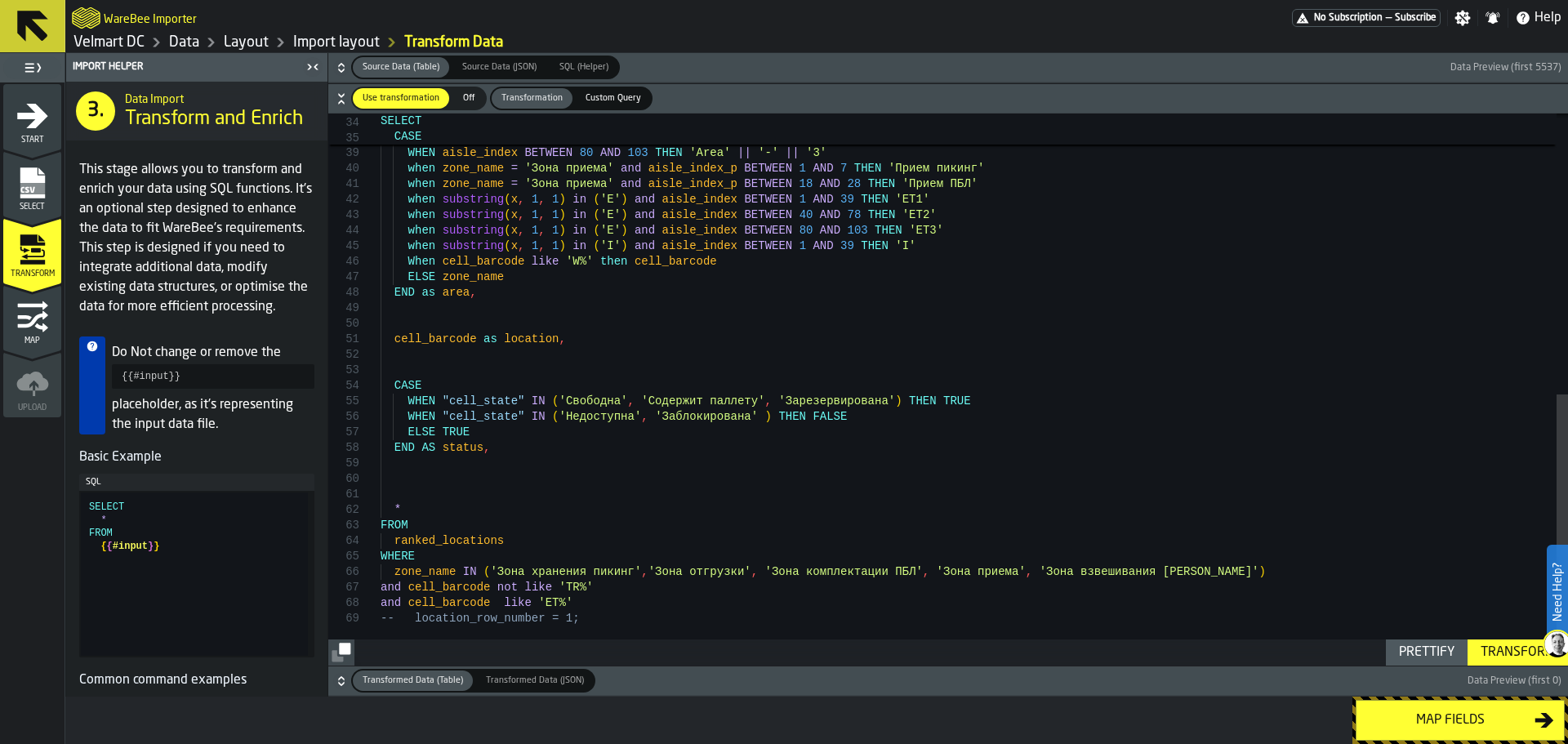
click at [535, 606] on div "WHEN aisle_index = 1 AND x = 'M01' THEN 'Area' || '-' || '3' WHEN aisle_index B…" at bounding box center [974, 104] width 1187 height 1123
drag, startPoint x: 568, startPoint y: 598, endPoint x: 376, endPoint y: 607, distance: 192.2
click at [381, 607] on div "WHEN aisle_index = 1 AND x = 'M01' THEN 'Area' || '-' || '3' WHEN aisle_index B…" at bounding box center [974, 104] width 1187 height 1123
type textarea "**********"
